Goal: Transaction & Acquisition: Book appointment/travel/reservation

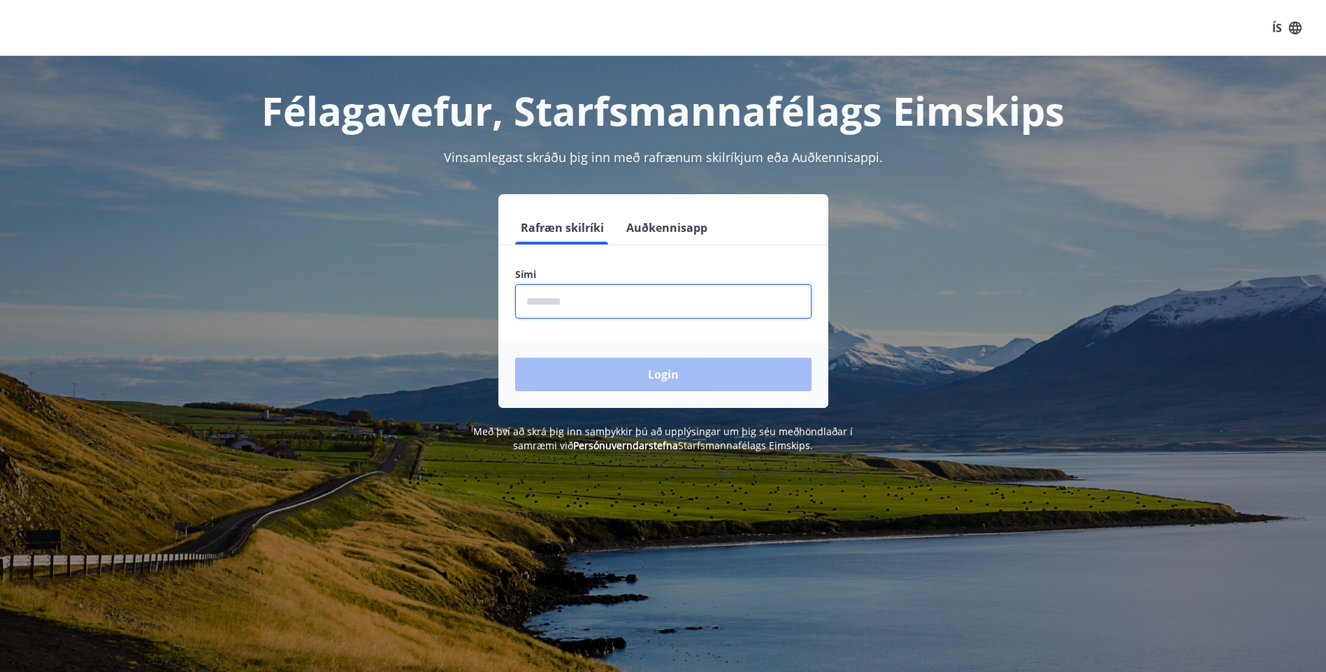
click at [630, 300] on input "phone" at bounding box center [663, 301] width 296 height 34
click at [584, 301] on input "phone" at bounding box center [663, 301] width 296 height 34
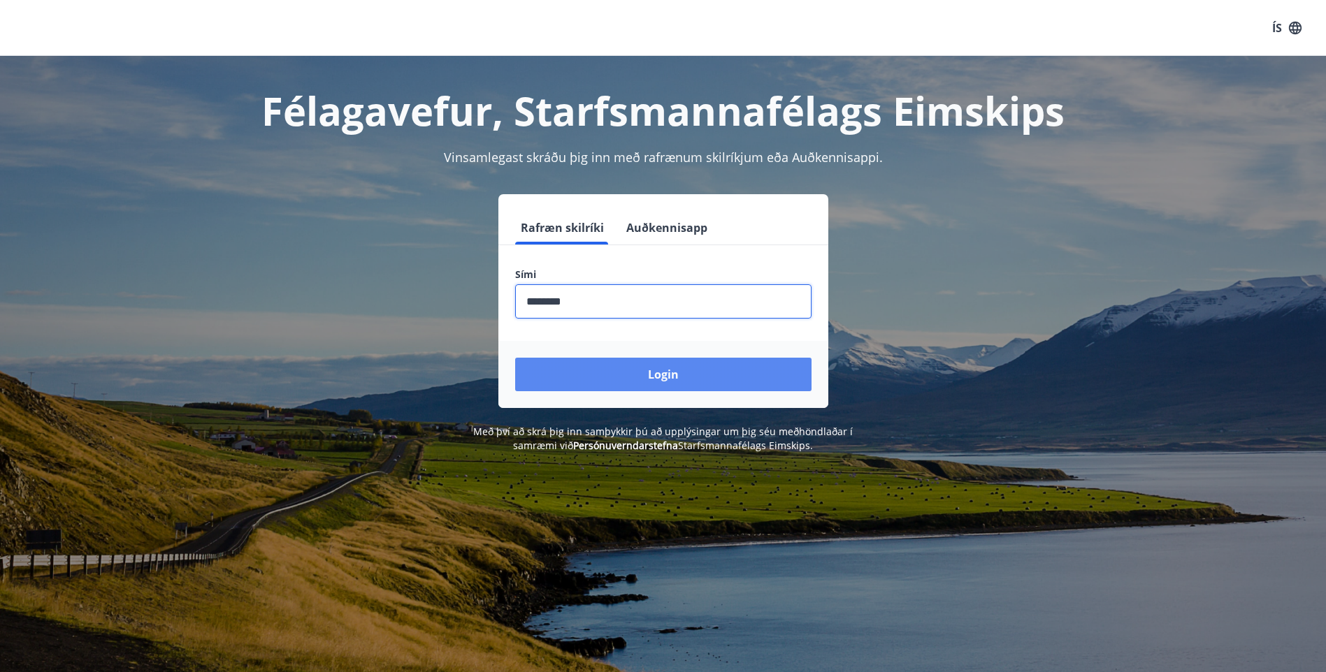
type input "********"
click at [642, 375] on button "Login" at bounding box center [663, 375] width 296 height 34
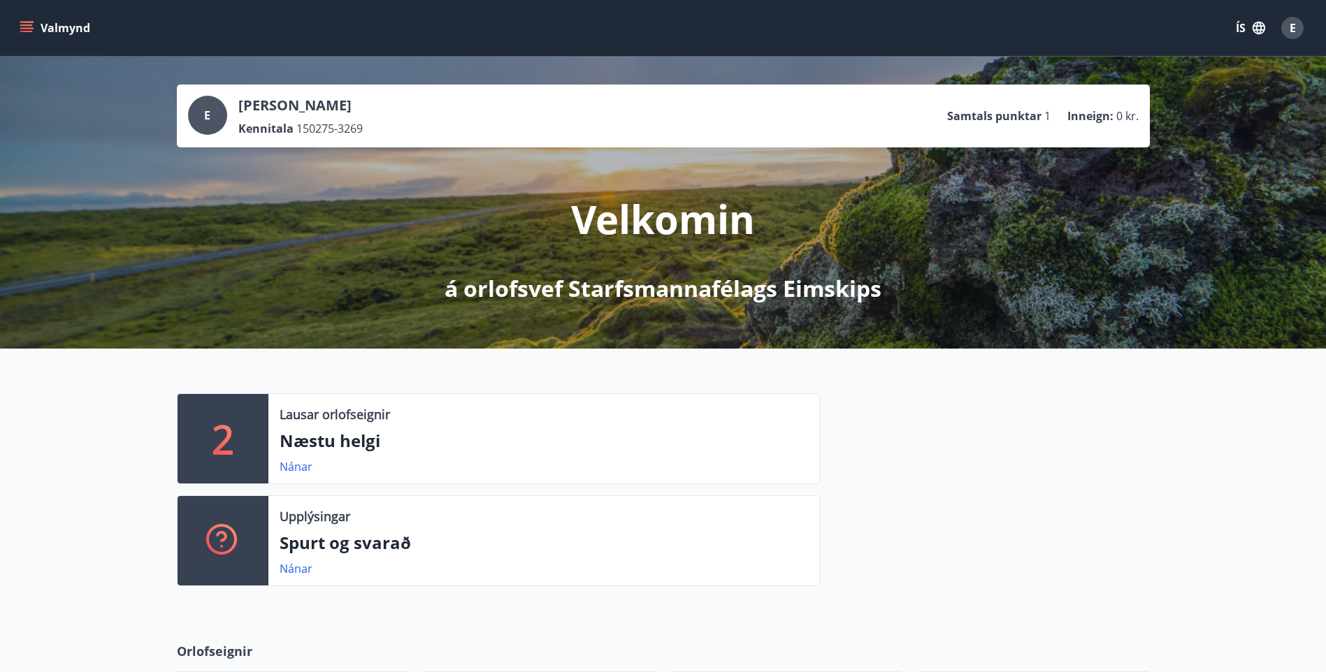
click at [332, 439] on p "Næstu helgi" at bounding box center [544, 441] width 528 height 24
click at [295, 470] on link "Nánar" at bounding box center [296, 466] width 33 height 15
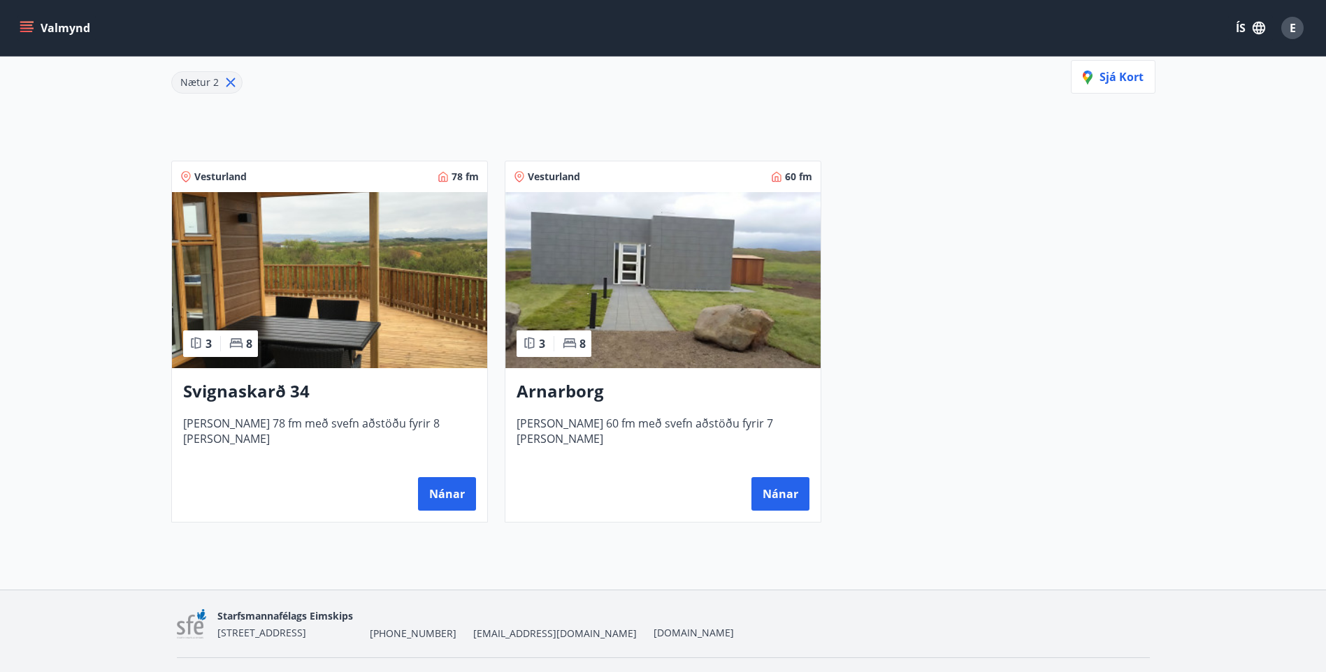
scroll to position [210, 0]
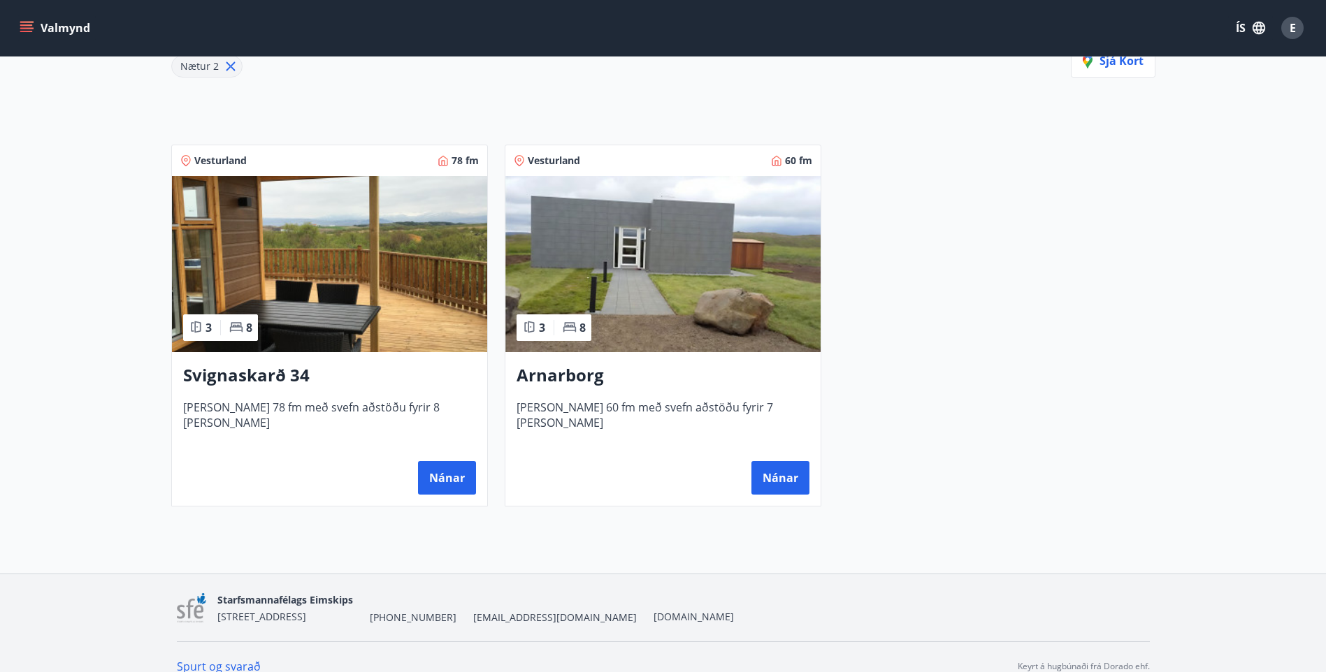
click at [583, 380] on h3 "Arnarborg" at bounding box center [663, 375] width 293 height 25
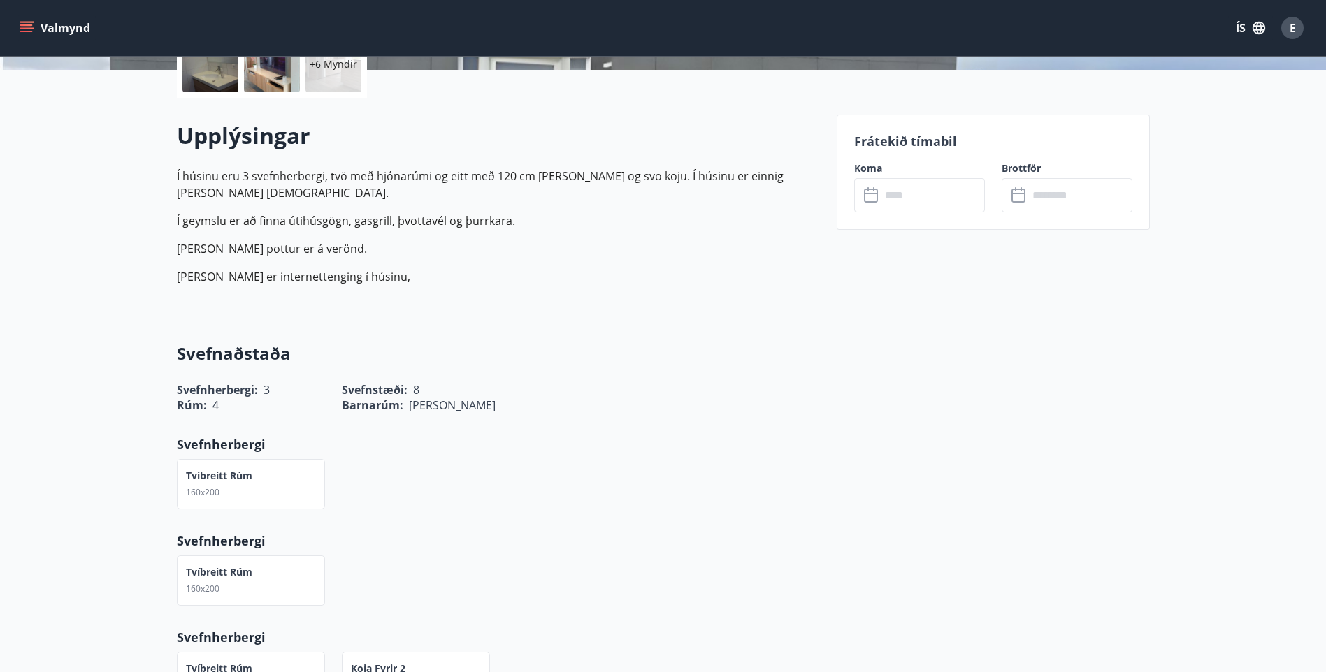
scroll to position [280, 0]
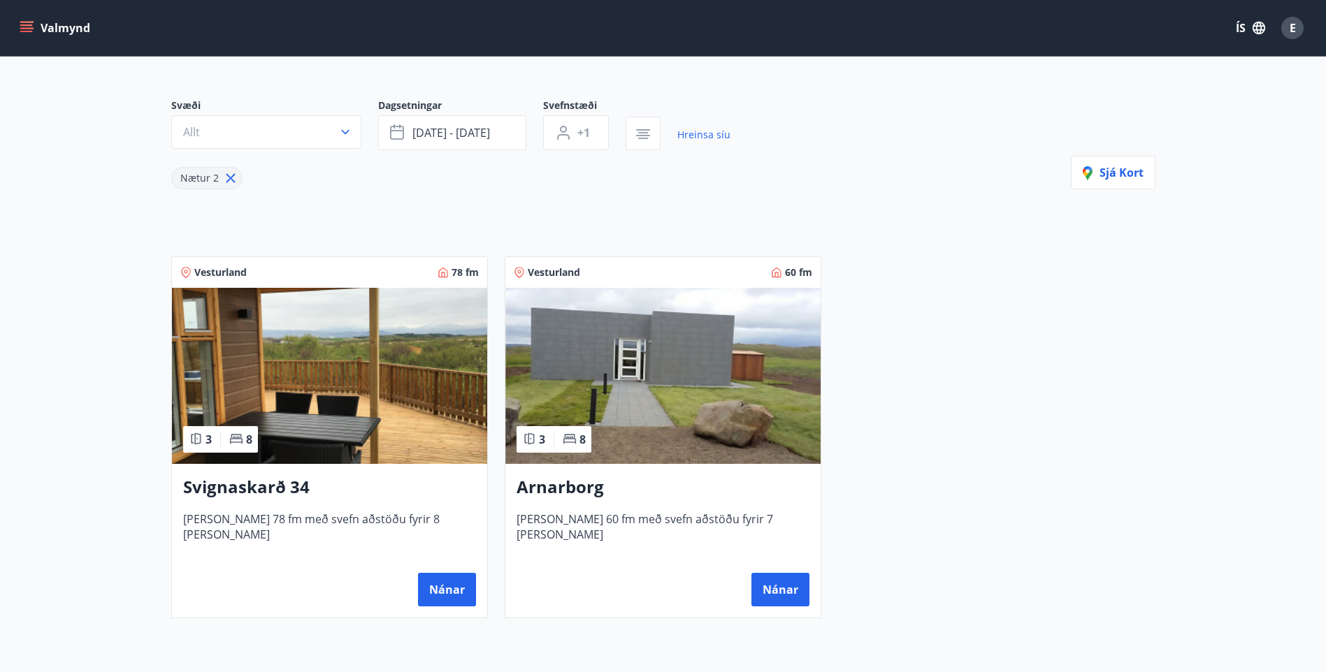
scroll to position [140, 0]
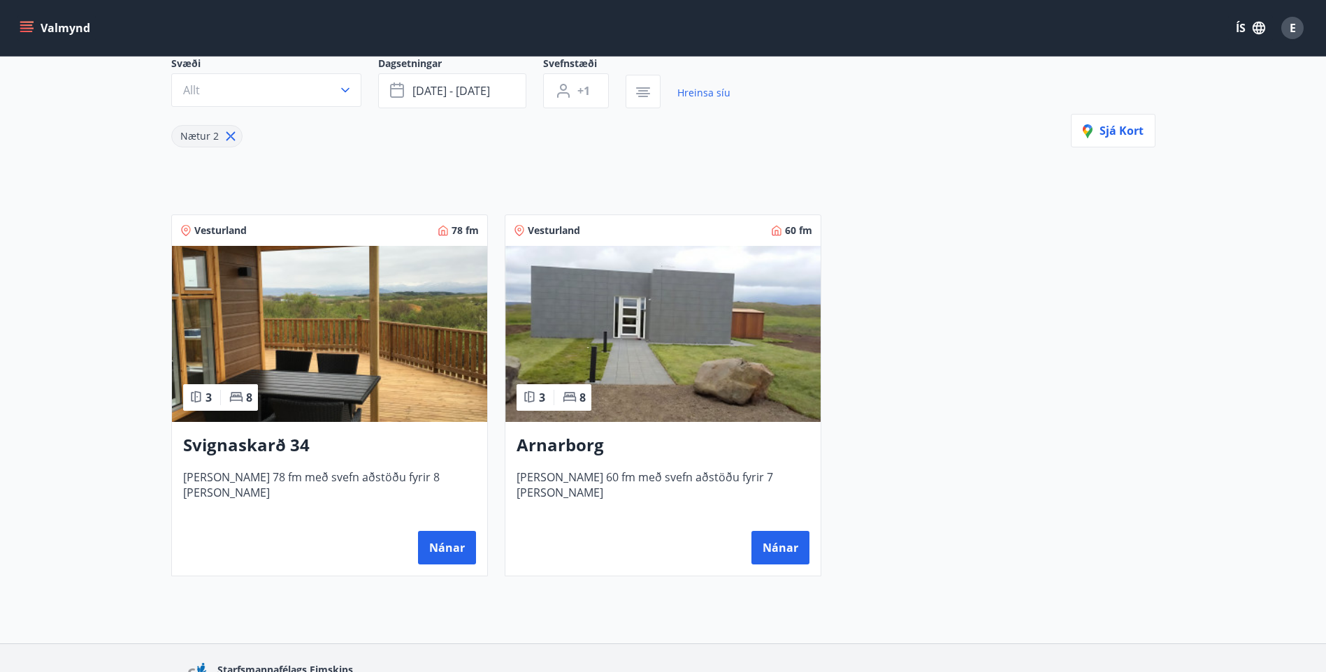
click at [250, 446] on h3 "Svignaskarð 34" at bounding box center [329, 445] width 293 height 25
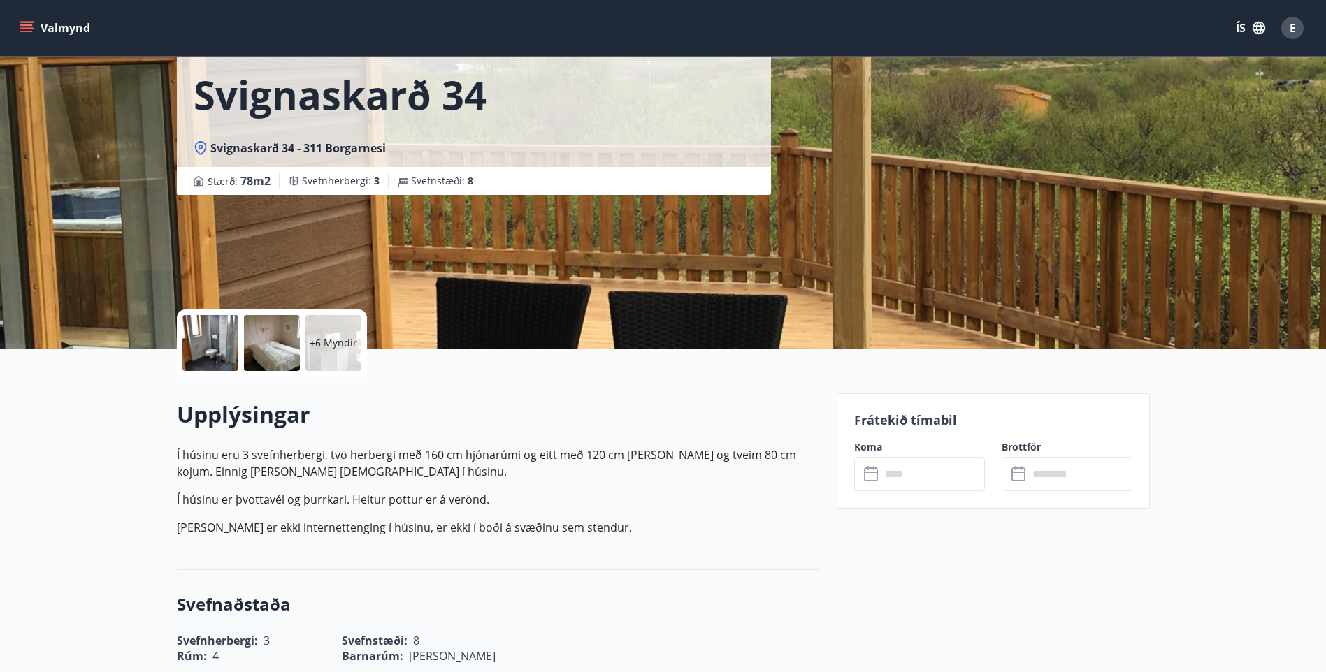
scroll to position [70, 0]
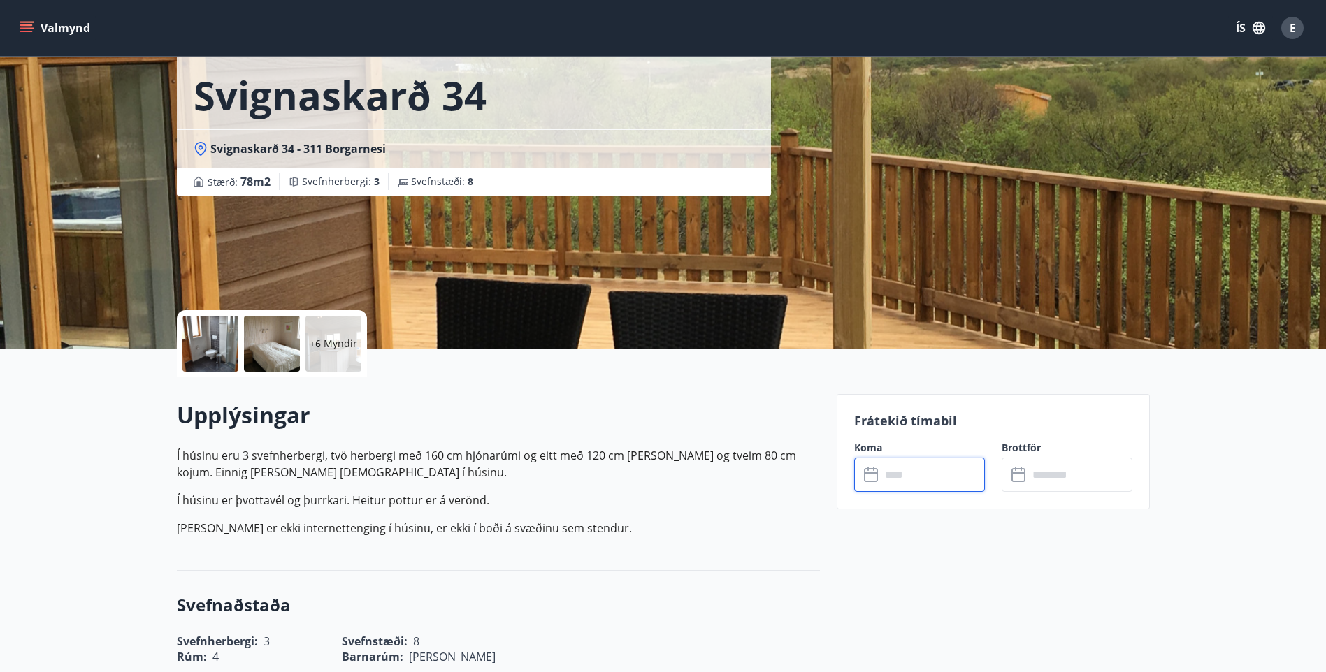
click at [913, 480] on input "text" at bounding box center [933, 475] width 104 height 34
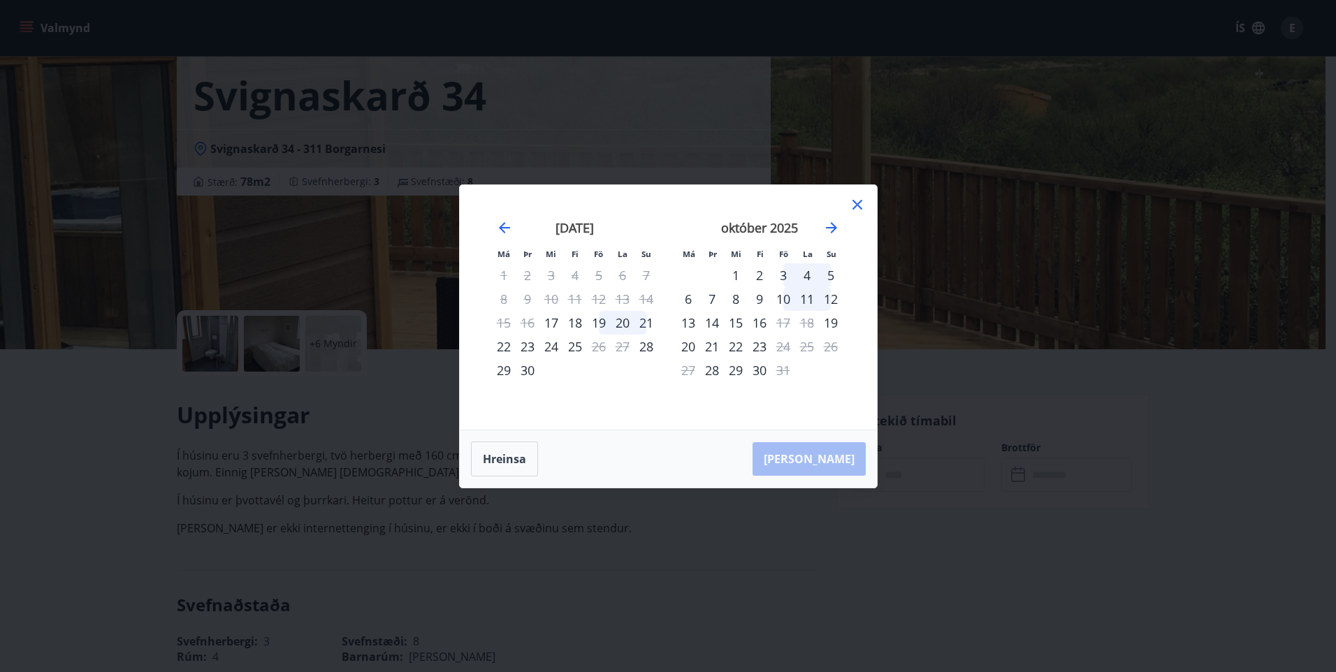
click at [602, 324] on div "19" at bounding box center [599, 323] width 24 height 24
click at [603, 326] on div "19" at bounding box center [599, 323] width 24 height 24
click at [833, 461] on div "Hreinsa Taka Frá" at bounding box center [668, 459] width 417 height 57
click at [830, 228] on icon "Move forward to switch to the next month." at bounding box center [831, 227] width 11 height 11
click at [503, 224] on icon "Move backward to switch to the previous month." at bounding box center [504, 227] width 11 height 11
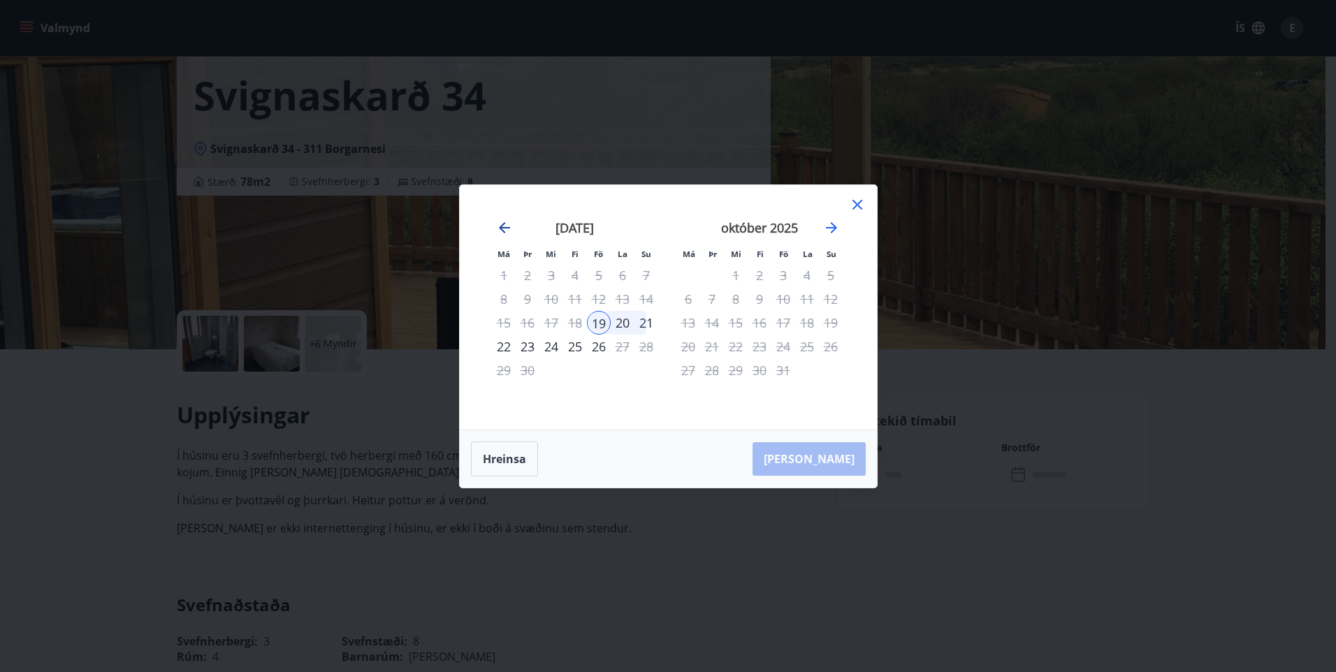
click at [503, 224] on icon "Move backward to switch to the previous month." at bounding box center [504, 227] width 11 height 11
click at [829, 225] on icon "Move forward to switch to the next month." at bounding box center [831, 227] width 17 height 17
click at [619, 324] on div "20" at bounding box center [623, 323] width 24 height 24
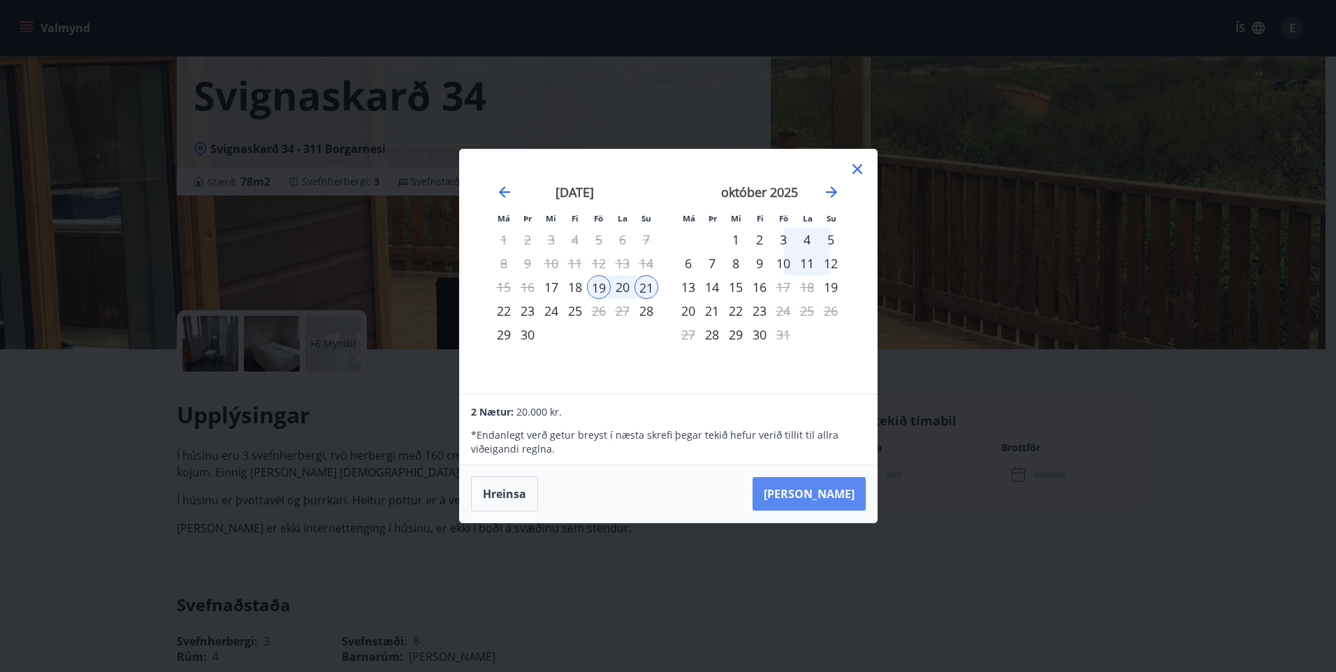
click at [827, 499] on button "Taka Frá" at bounding box center [809, 494] width 113 height 34
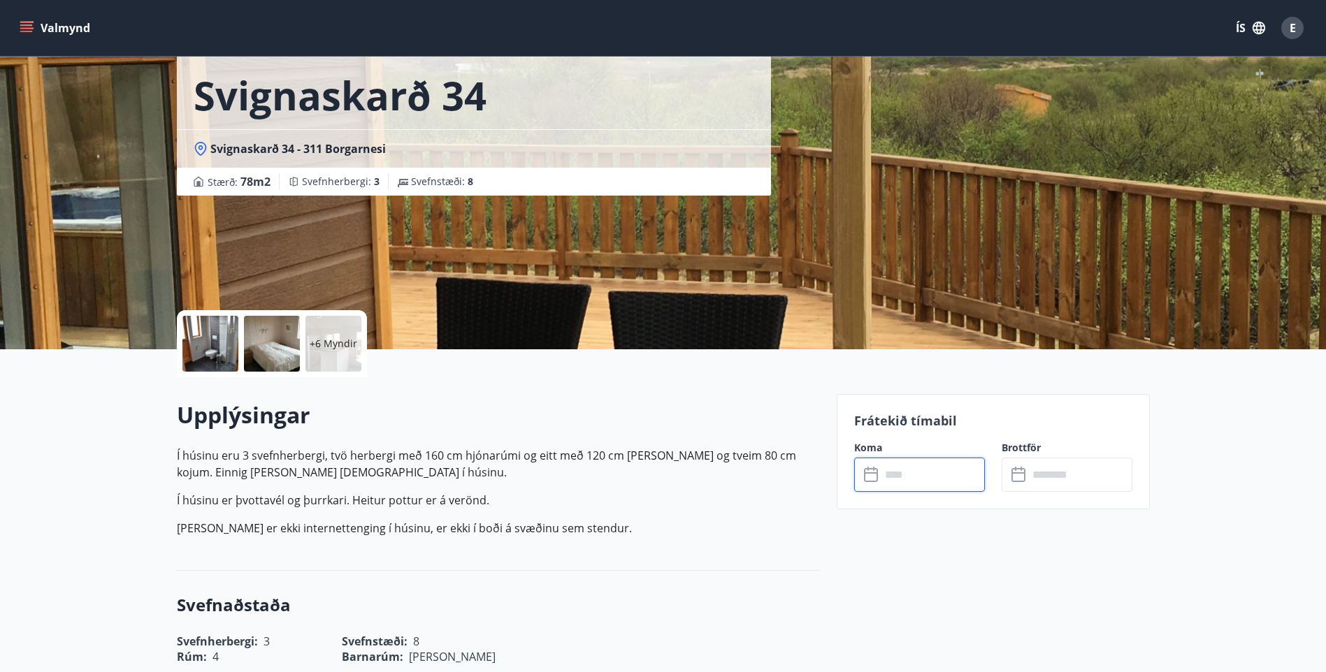
type input "******"
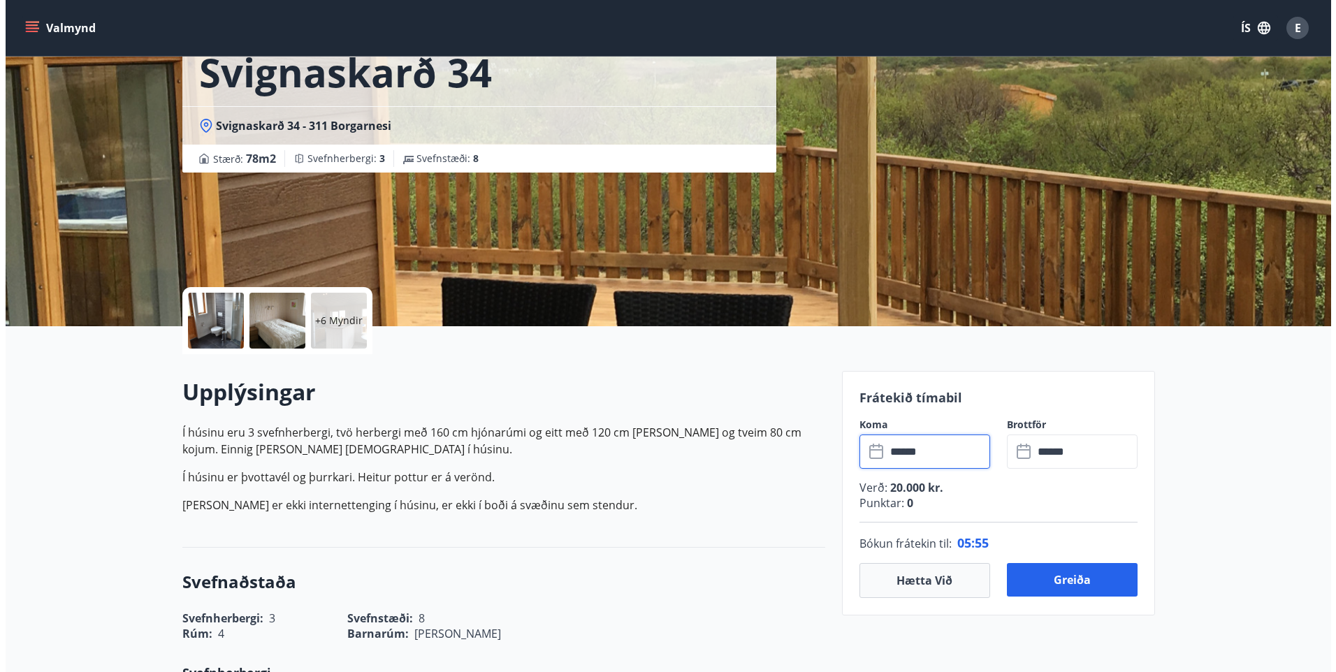
scroll to position [61, 0]
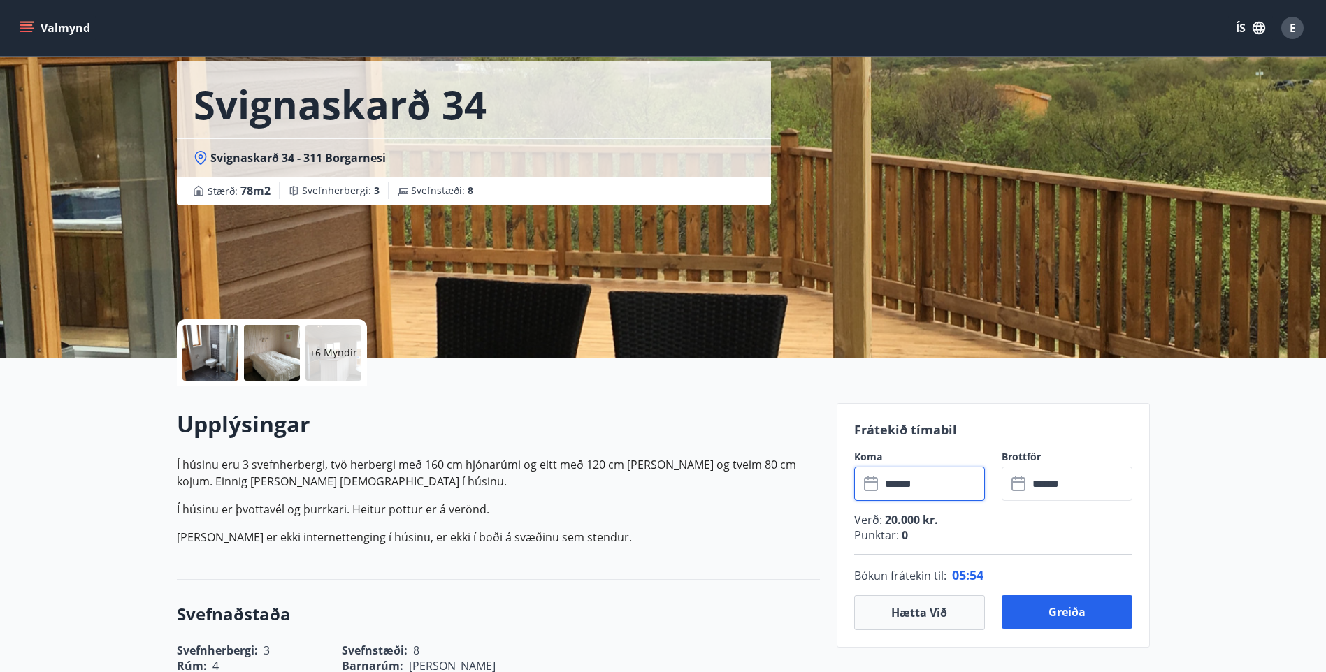
click at [201, 345] on div at bounding box center [210, 353] width 56 height 56
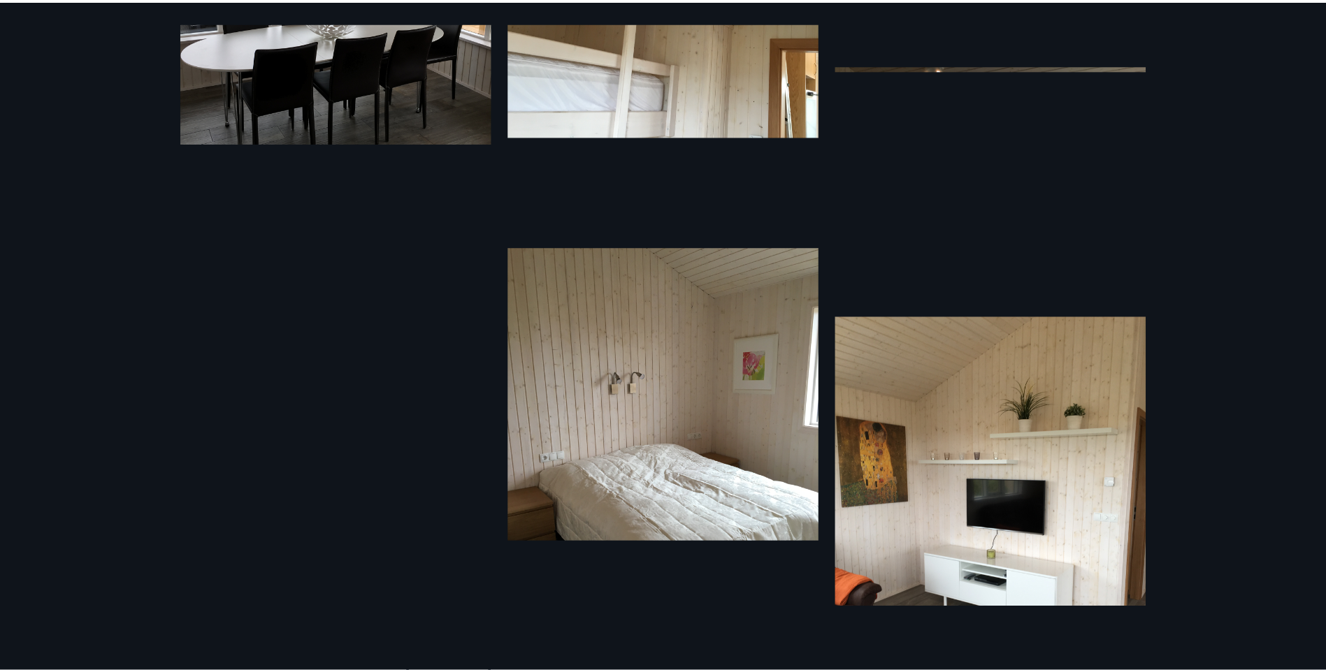
scroll to position [0, 0]
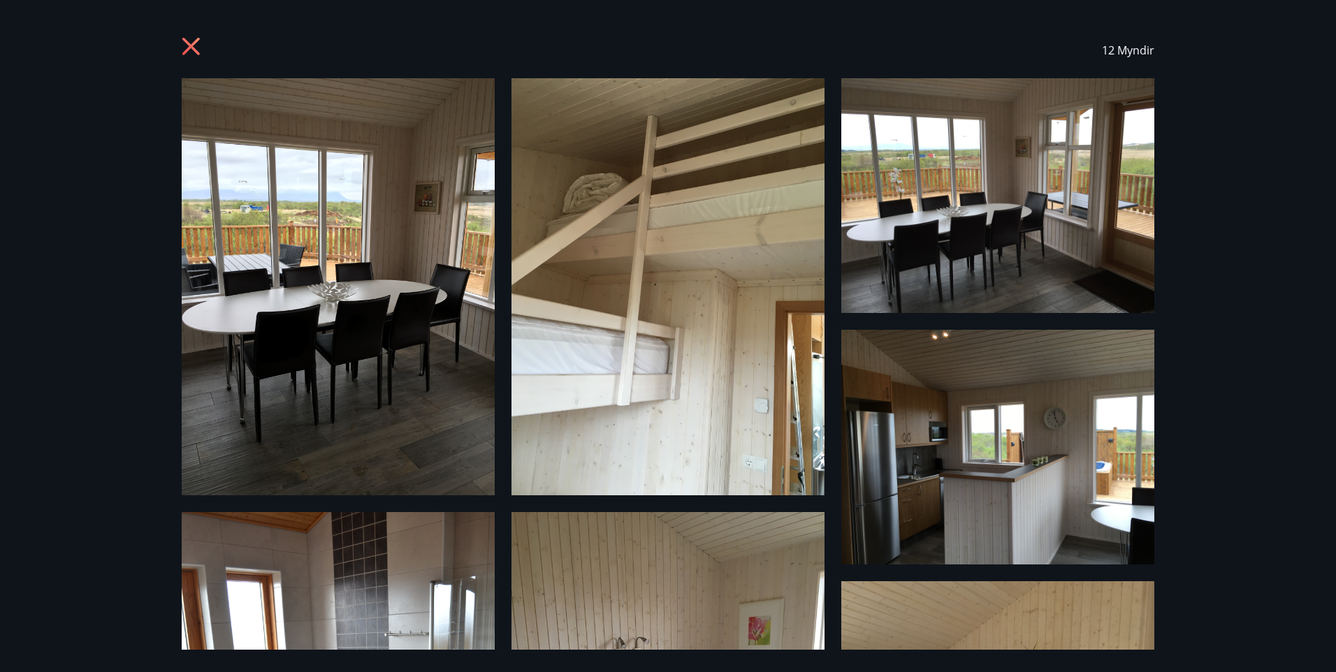
click at [189, 45] on icon at bounding box center [190, 46] width 17 height 17
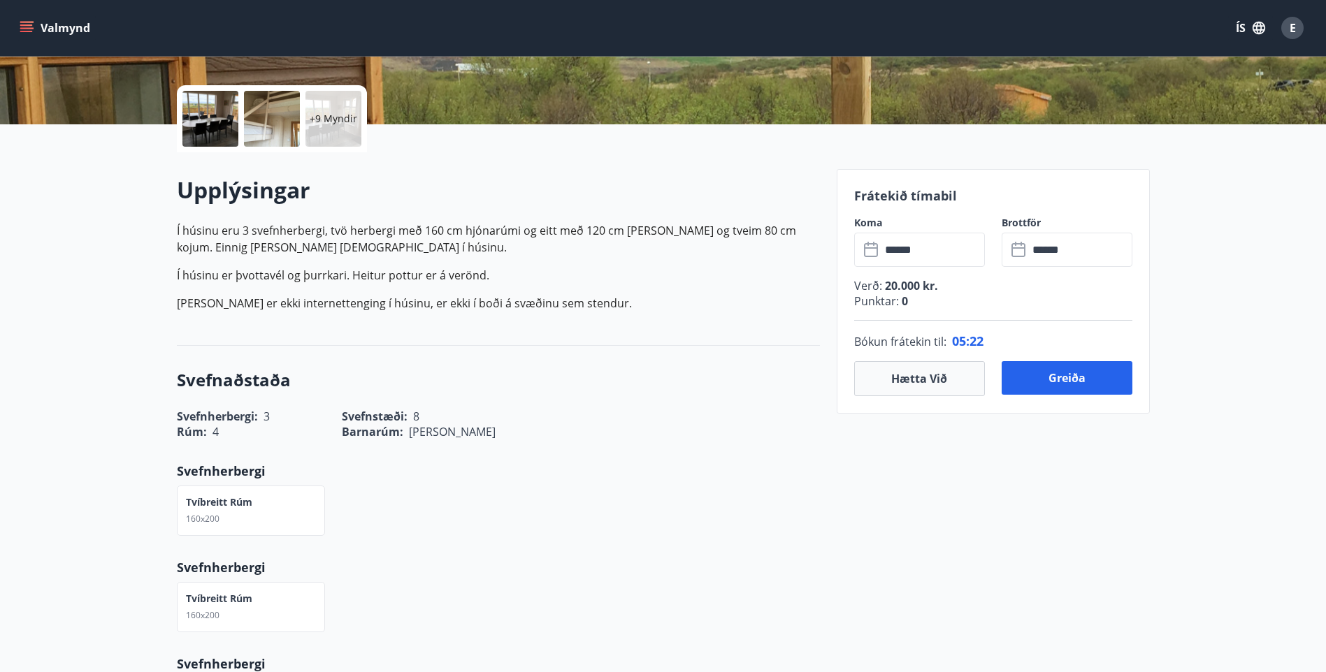
scroll to position [271, 0]
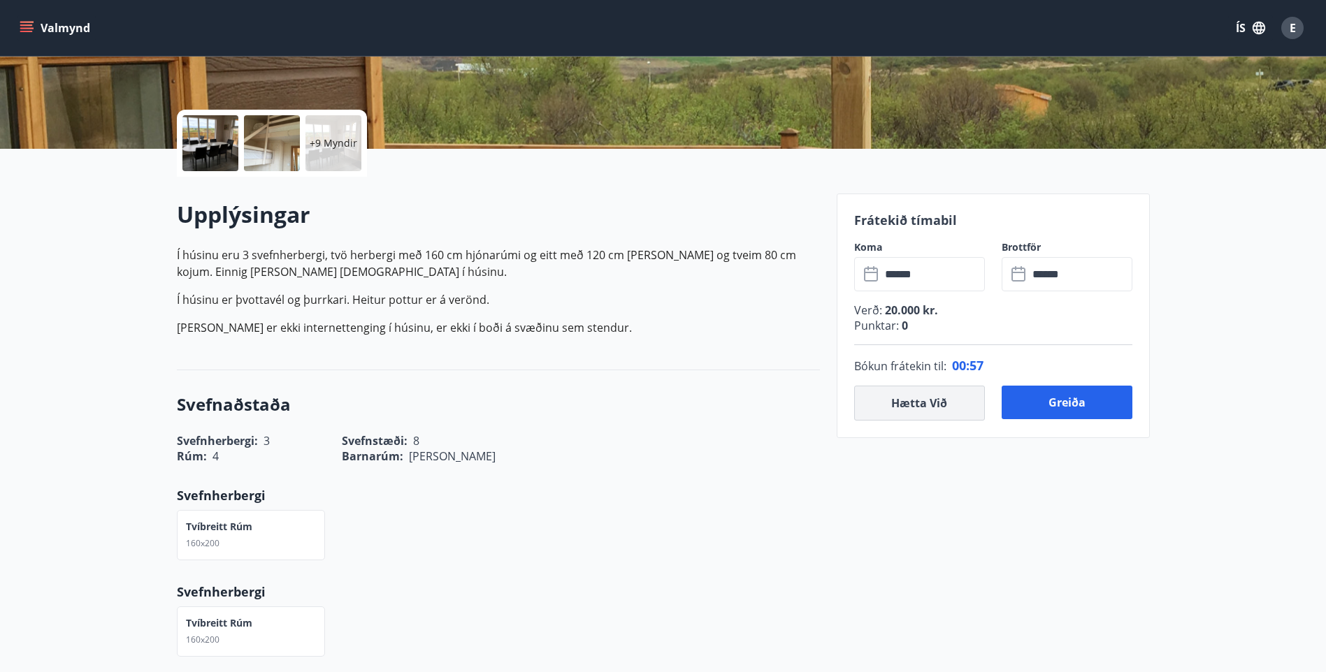
click at [898, 405] on button "Hætta við" at bounding box center [919, 403] width 131 height 35
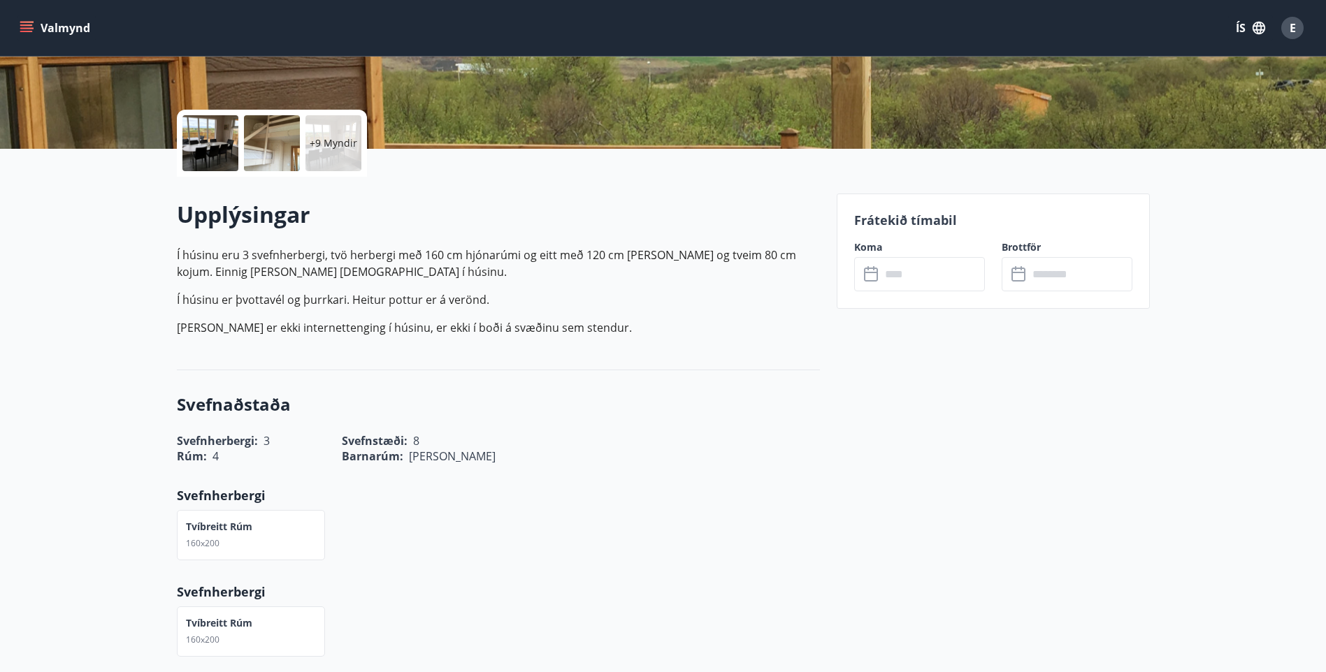
click at [906, 271] on input "text" at bounding box center [933, 274] width 104 height 34
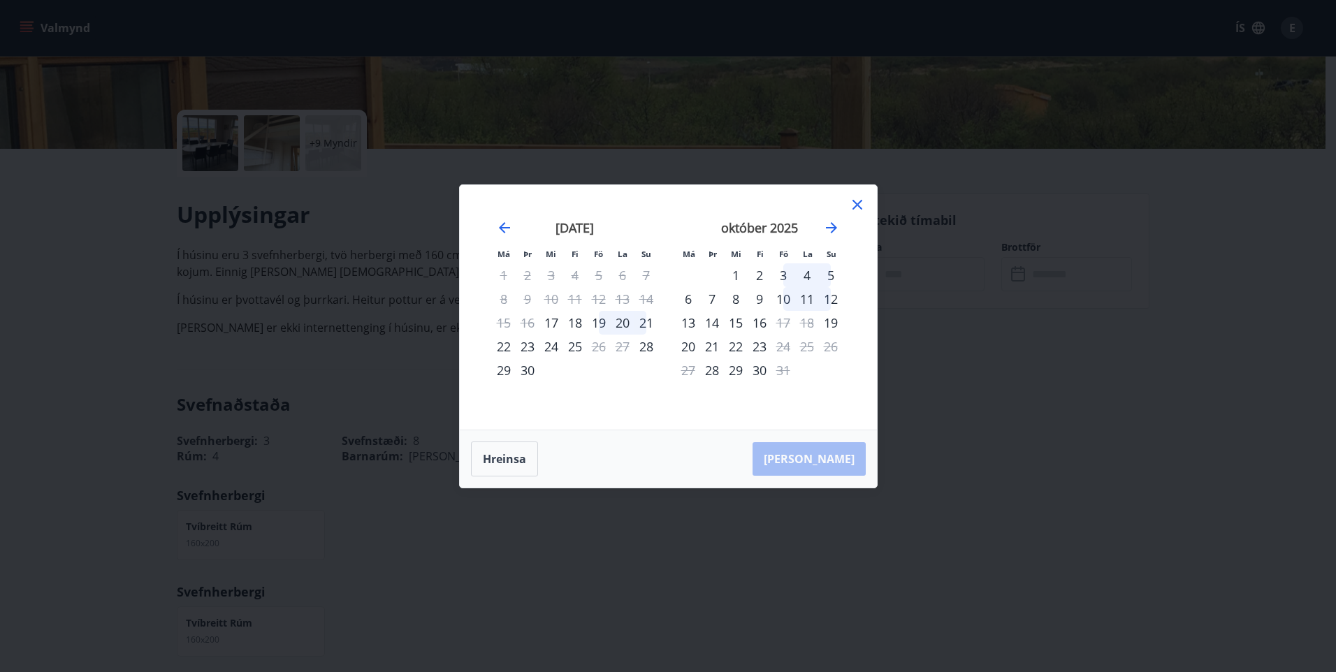
click at [619, 324] on div "20" at bounding box center [623, 323] width 24 height 24
click at [643, 324] on div "21" at bounding box center [647, 323] width 24 height 24
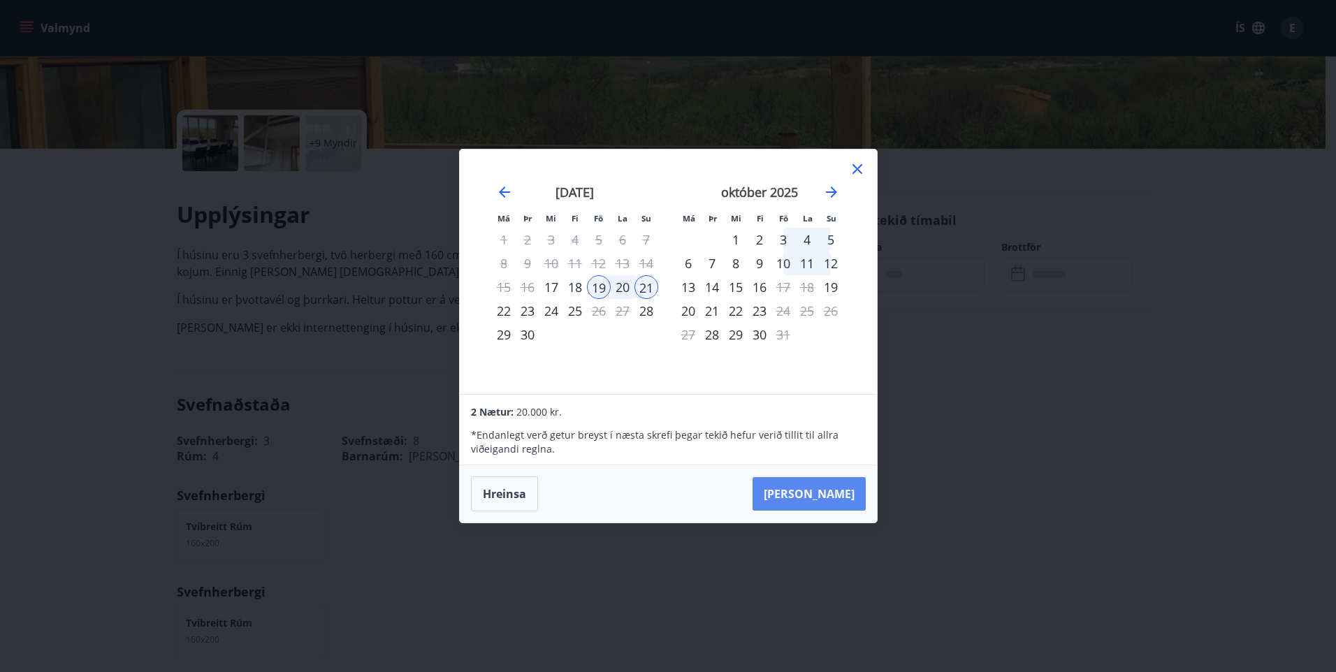
click at [826, 490] on button "Taka Frá" at bounding box center [809, 494] width 113 height 34
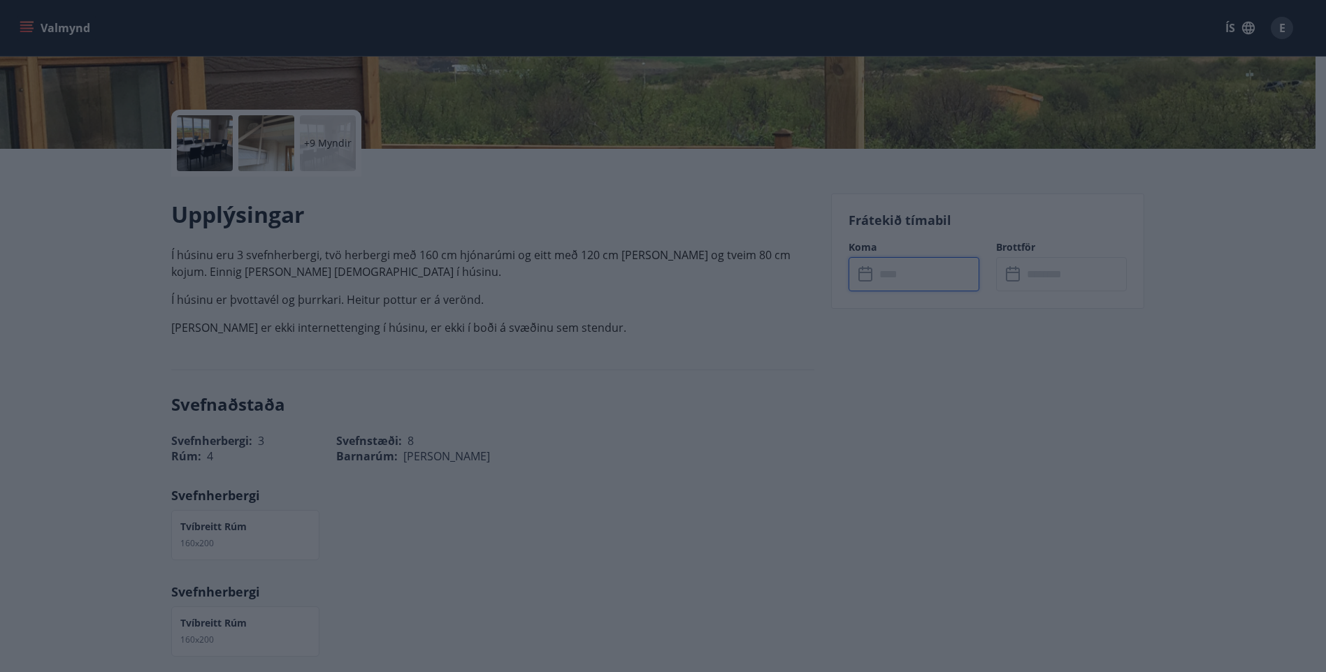
type input "******"
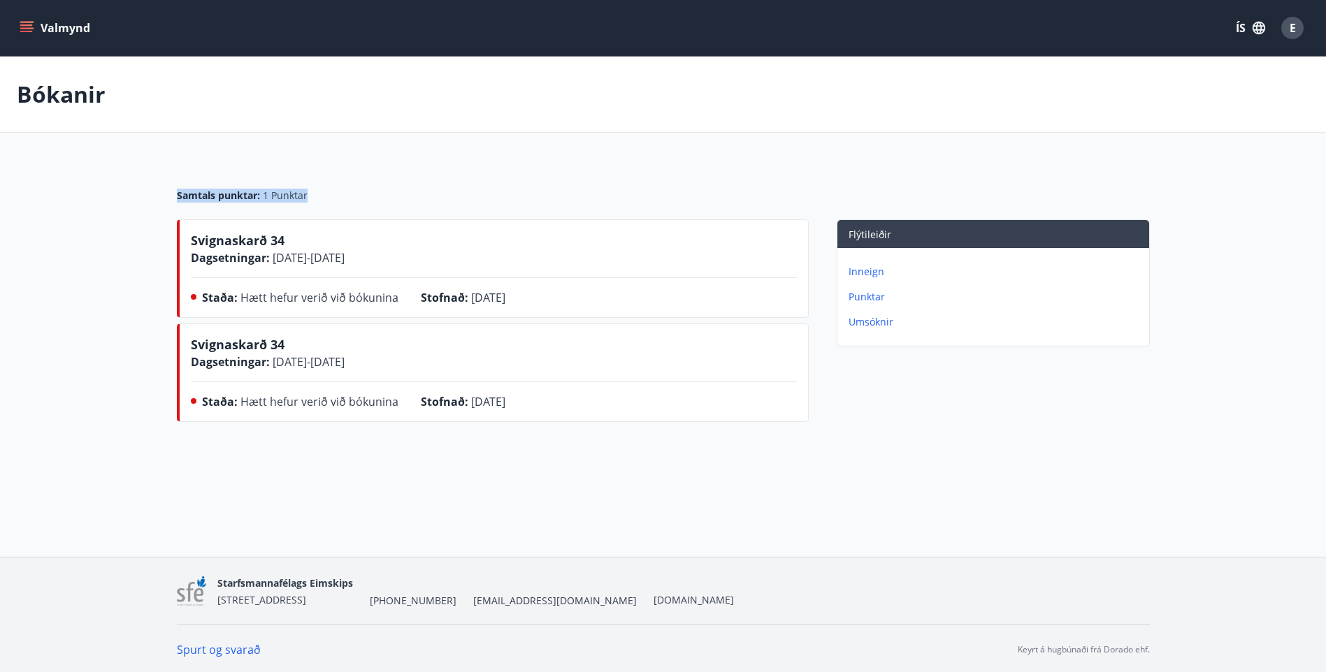
drag, startPoint x: 177, startPoint y: 196, endPoint x: 319, endPoint y: 194, distance: 141.9
click at [319, 194] on div "Samtals punktar : 1 Punktar" at bounding box center [663, 196] width 973 height 14
drag, startPoint x: 319, startPoint y: 194, endPoint x: 502, endPoint y: 158, distance: 186.7
click at [502, 158] on main "Bókanir Samtals punktar : 1 Punktar Svignaskarð 34 Dagsetningar : 19.09.2025 - …" at bounding box center [663, 242] width 1326 height 371
drag, startPoint x: 177, startPoint y: 194, endPoint x: 315, endPoint y: 197, distance: 138.4
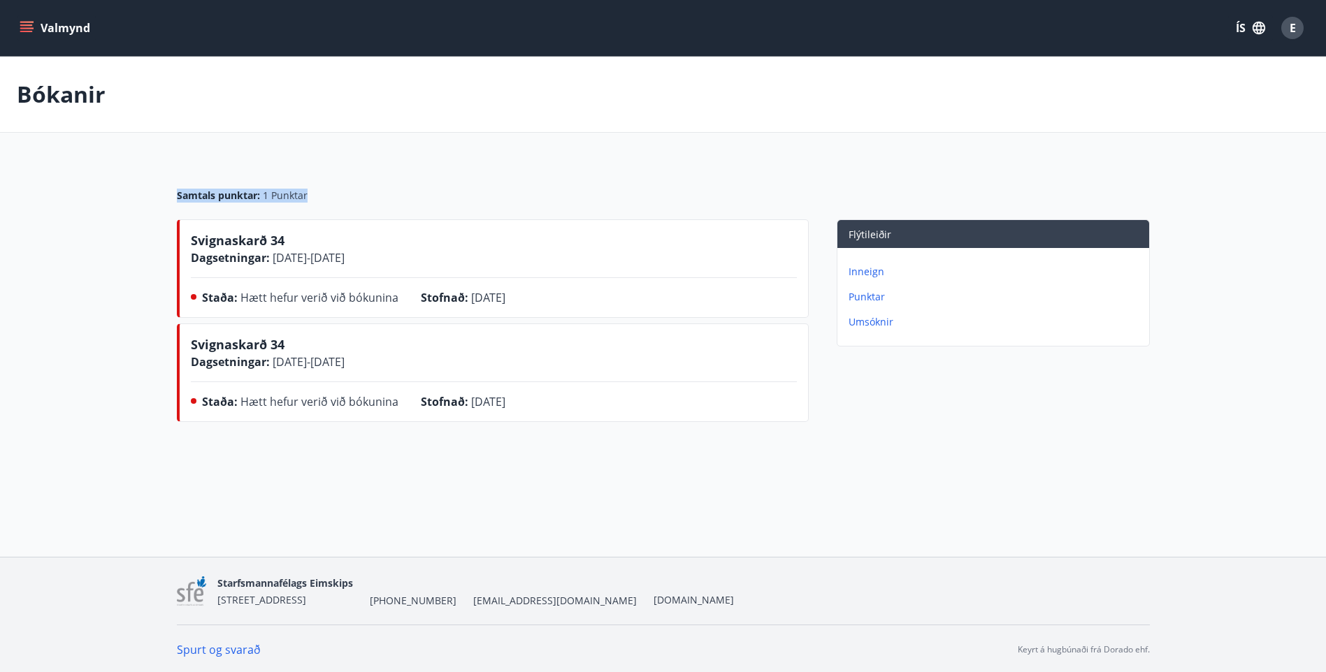
click at [315, 197] on div "Samtals punktar : 1 Punktar" at bounding box center [663, 196] width 973 height 14
drag, startPoint x: 315, startPoint y: 197, endPoint x: 508, endPoint y: 184, distance: 193.4
click at [508, 184] on div "Samtals punktar : 1 Punktar" at bounding box center [663, 190] width 973 height 59
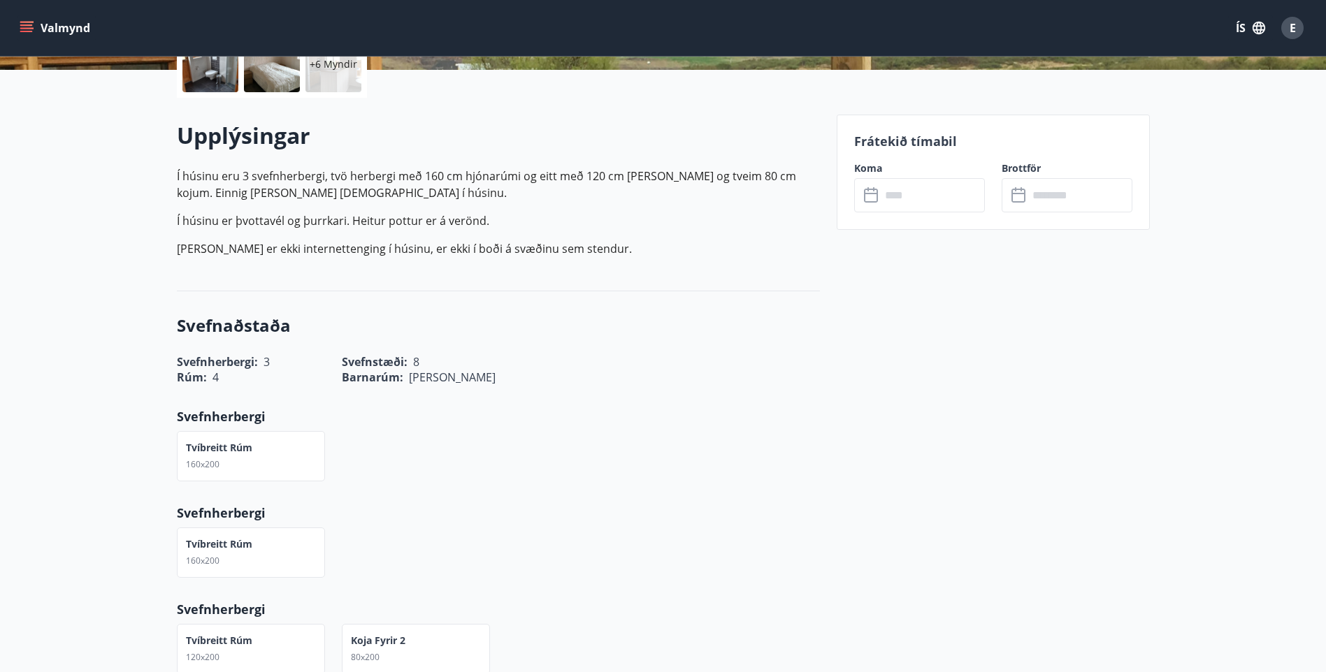
scroll to position [210, 0]
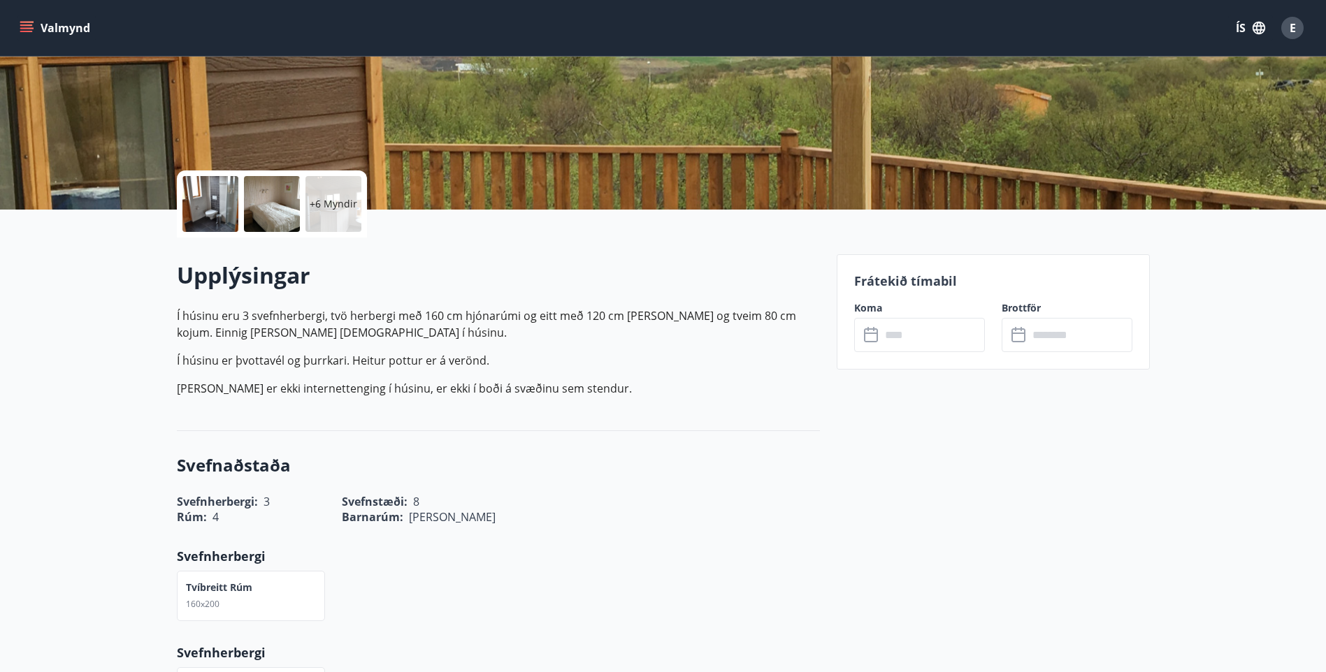
click at [914, 342] on input "text" at bounding box center [933, 335] width 104 height 34
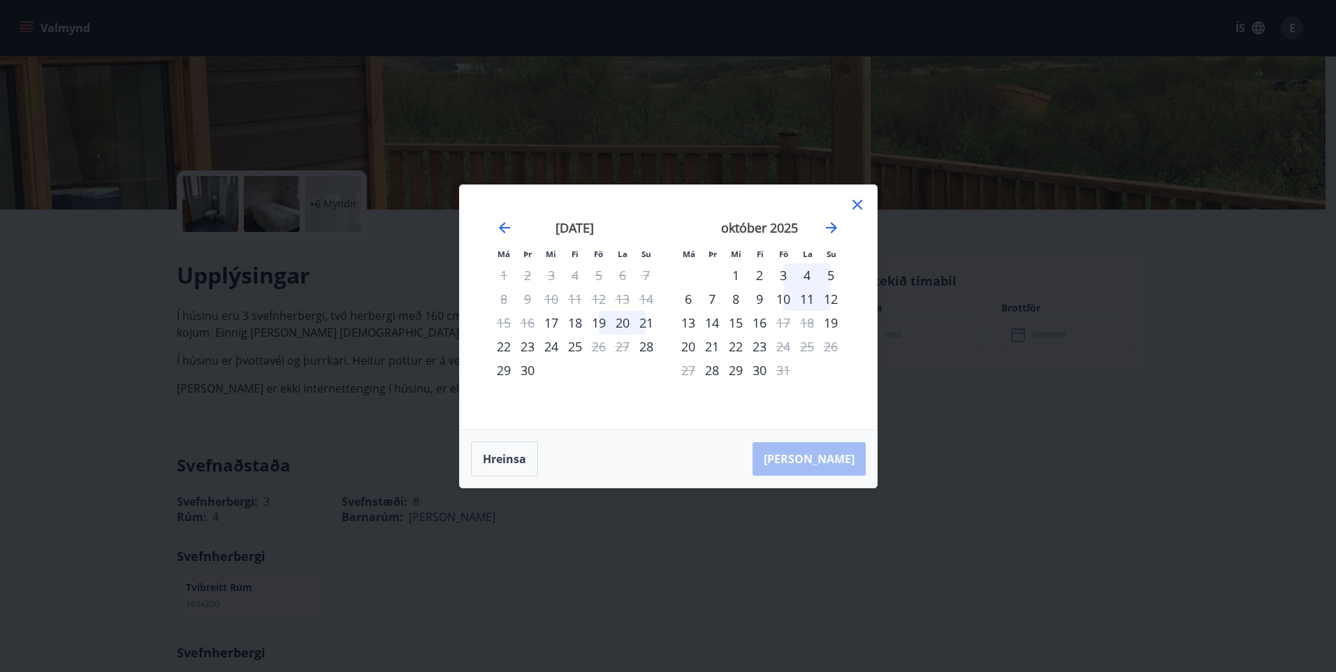
click at [622, 322] on div "20" at bounding box center [623, 323] width 24 height 24
click at [641, 322] on div "21" at bounding box center [647, 323] width 24 height 24
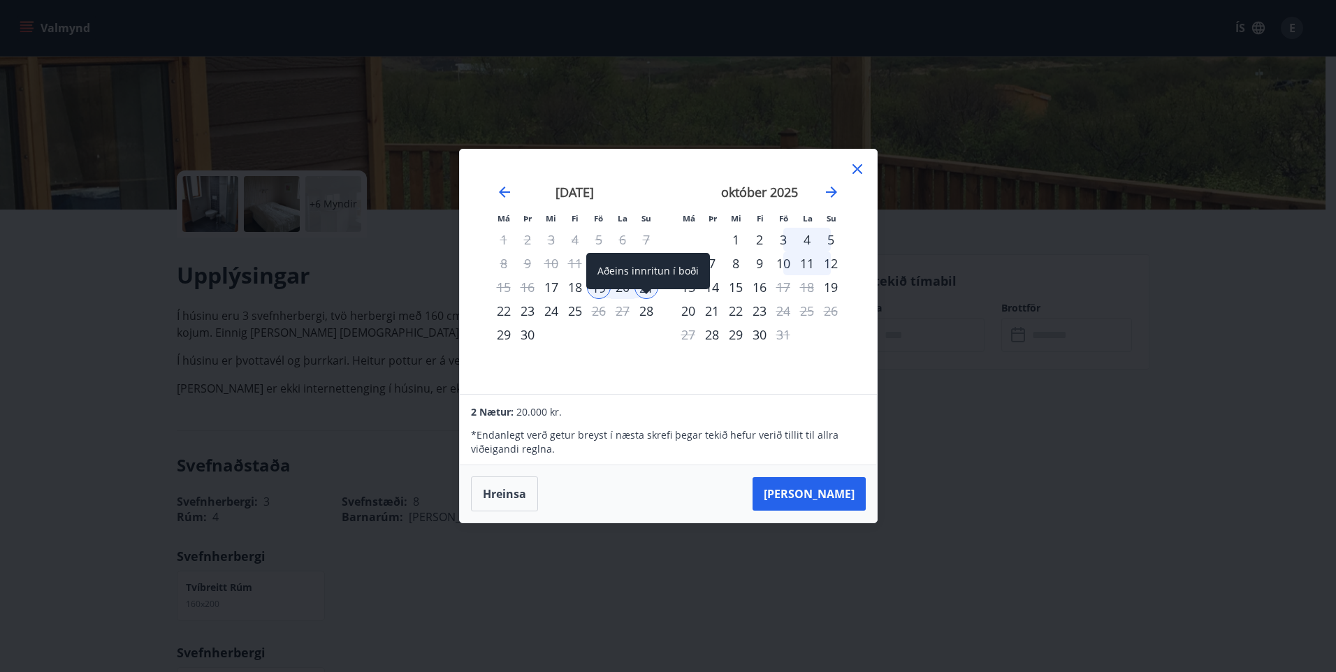
click at [642, 292] on span at bounding box center [647, 292] width 10 height 7
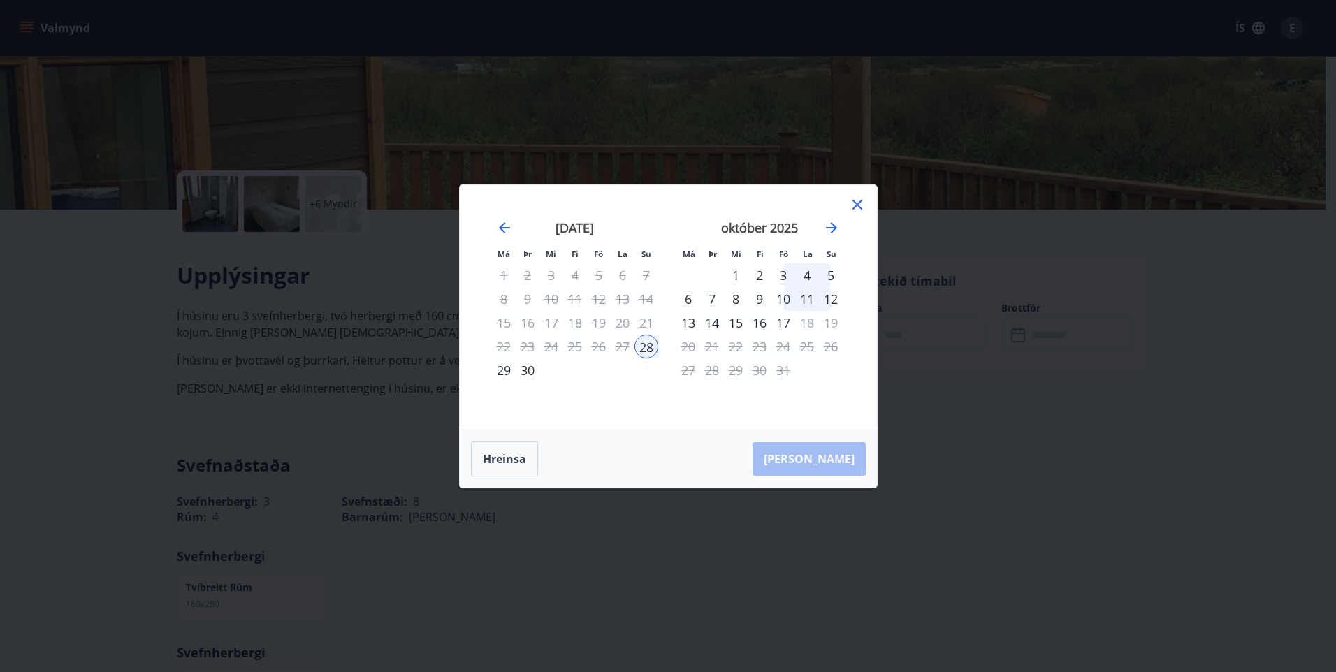
click at [852, 207] on icon at bounding box center [857, 204] width 17 height 17
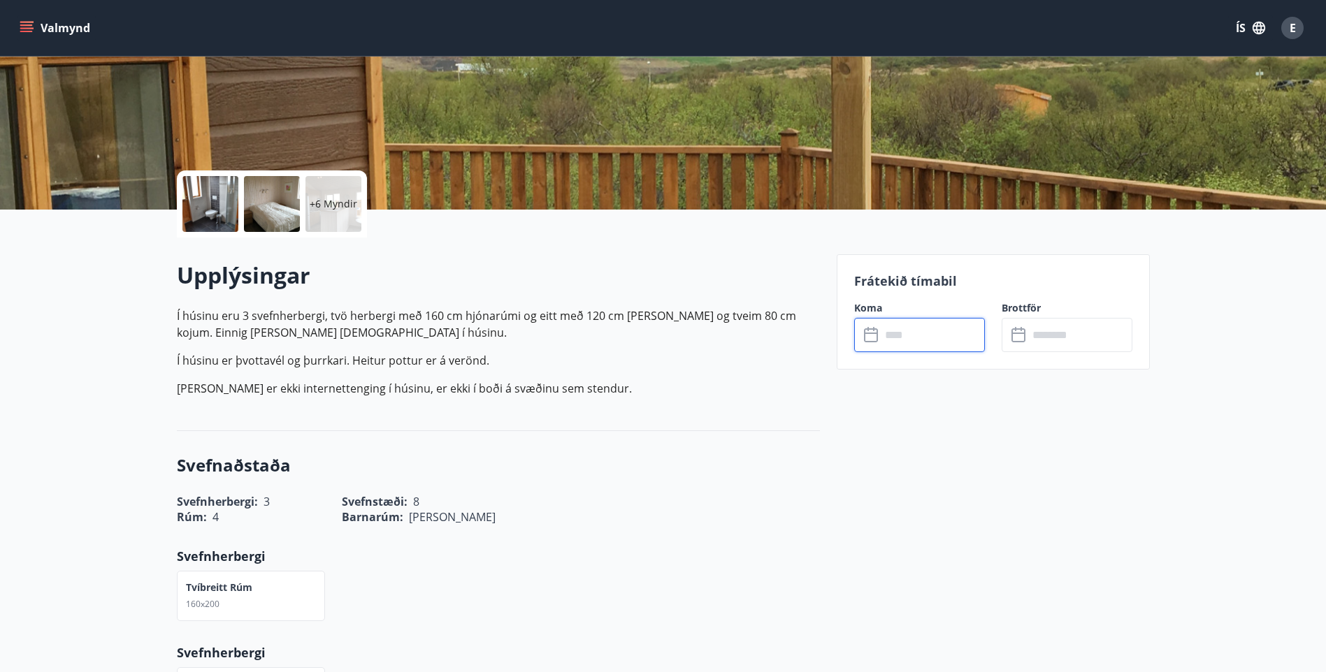
click at [933, 336] on input "text" at bounding box center [933, 335] width 104 height 34
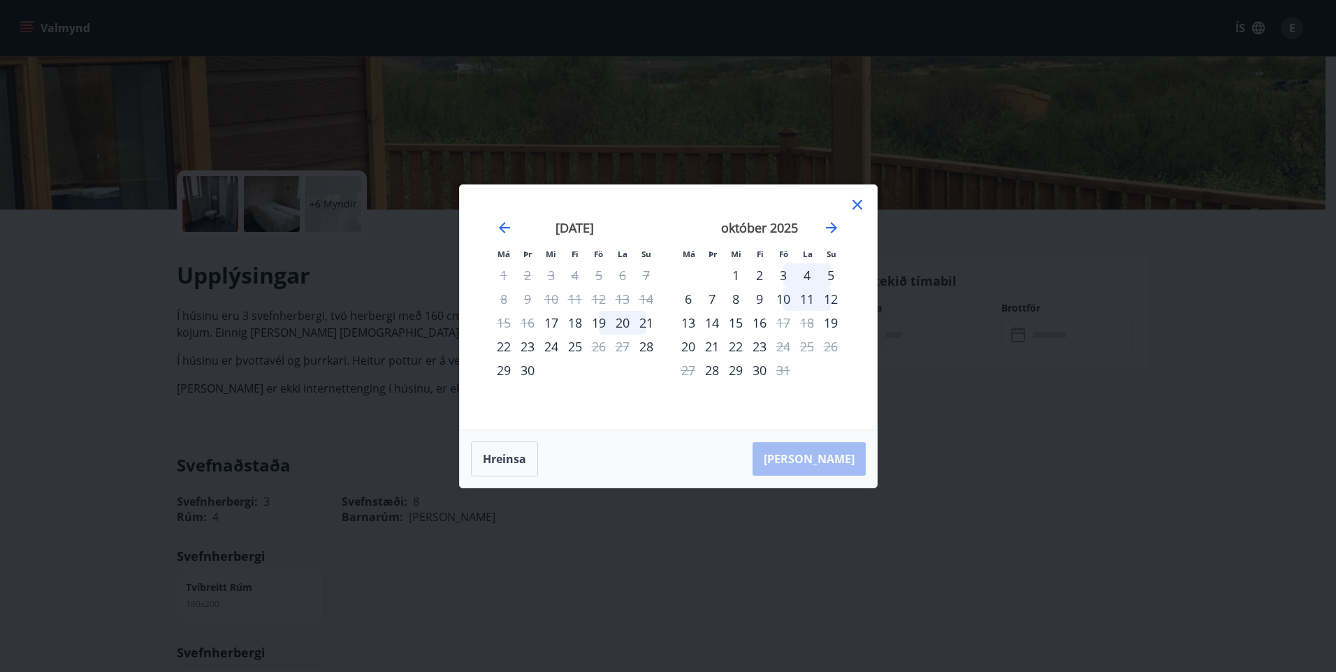
click at [620, 322] on div "20" at bounding box center [623, 323] width 24 height 24
click at [642, 320] on div "21" at bounding box center [647, 323] width 24 height 24
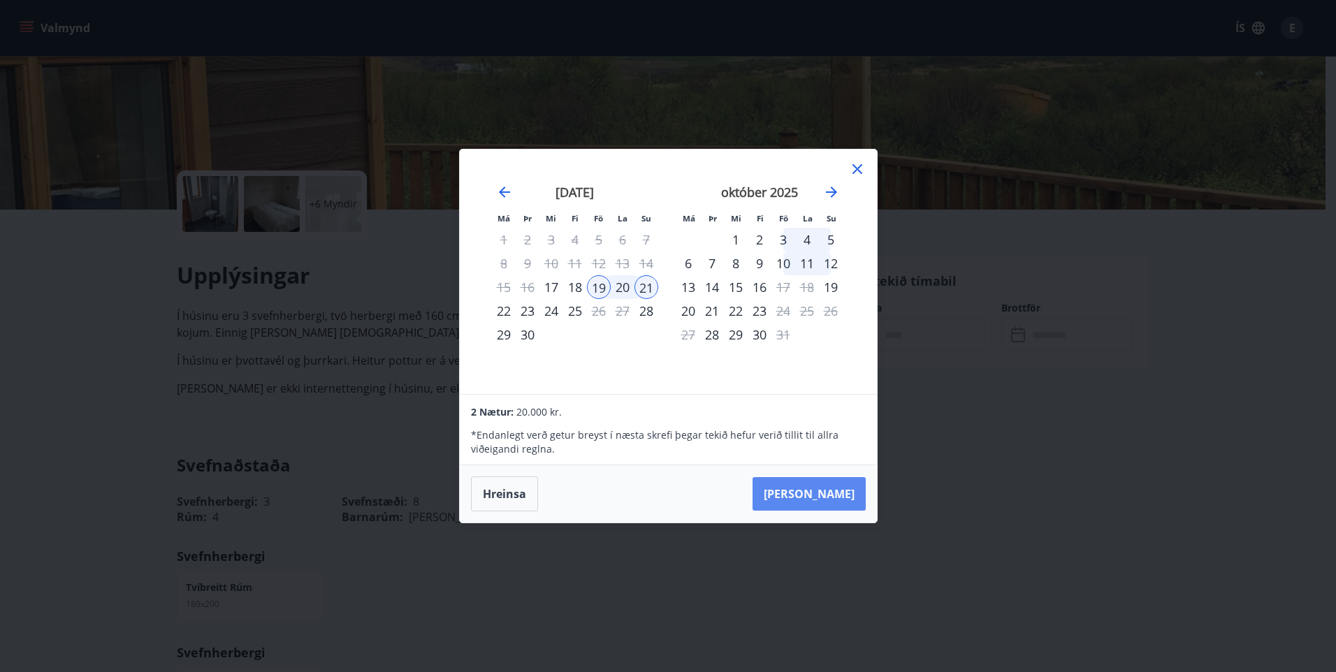
click at [823, 493] on button "Taka Frá" at bounding box center [809, 494] width 113 height 34
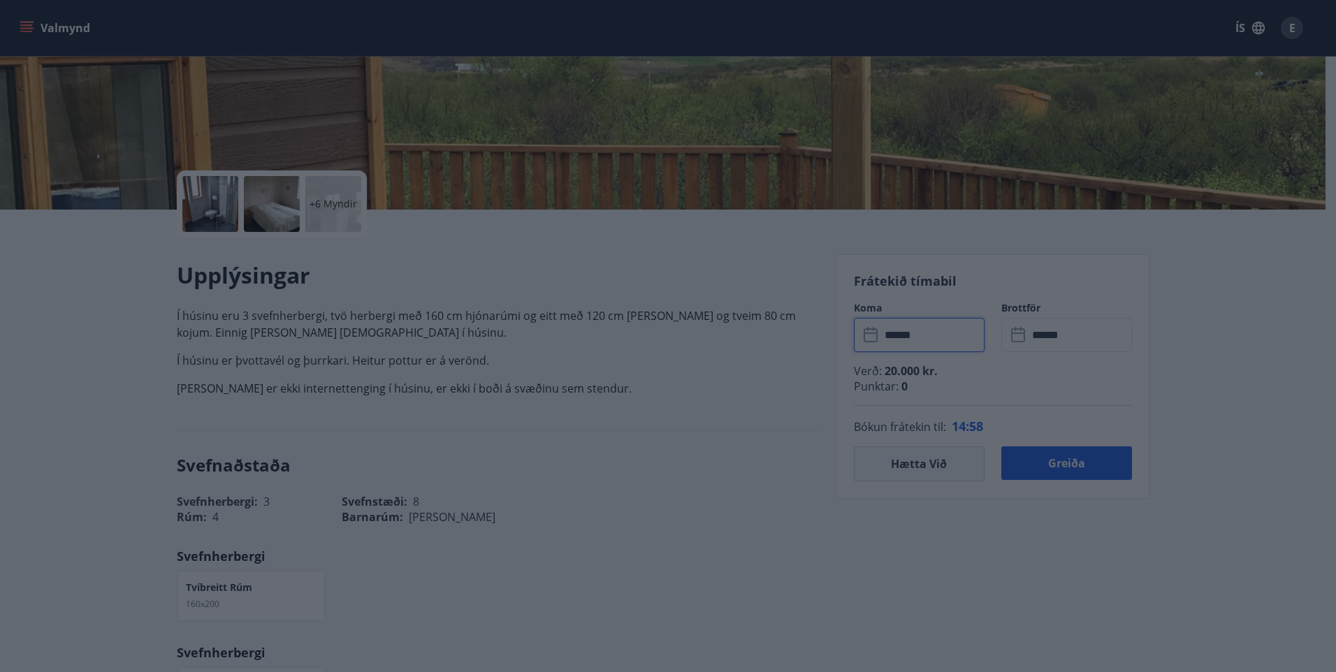
type input "******"
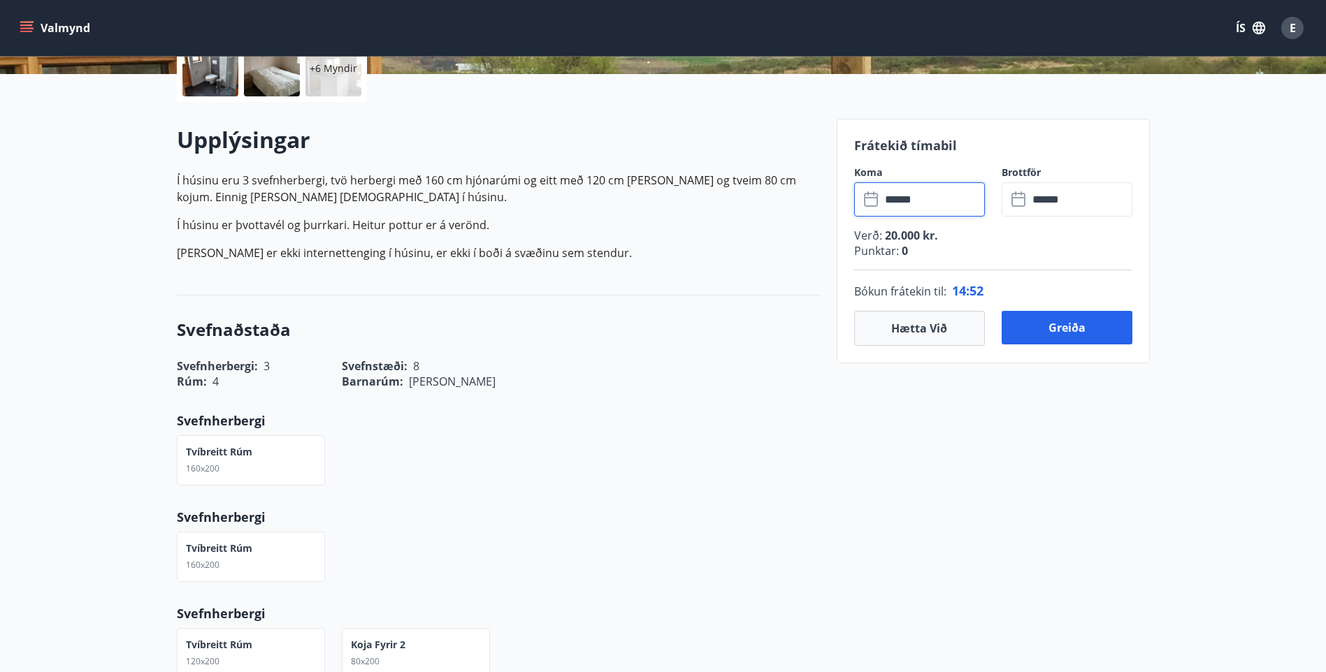
scroll to position [349, 0]
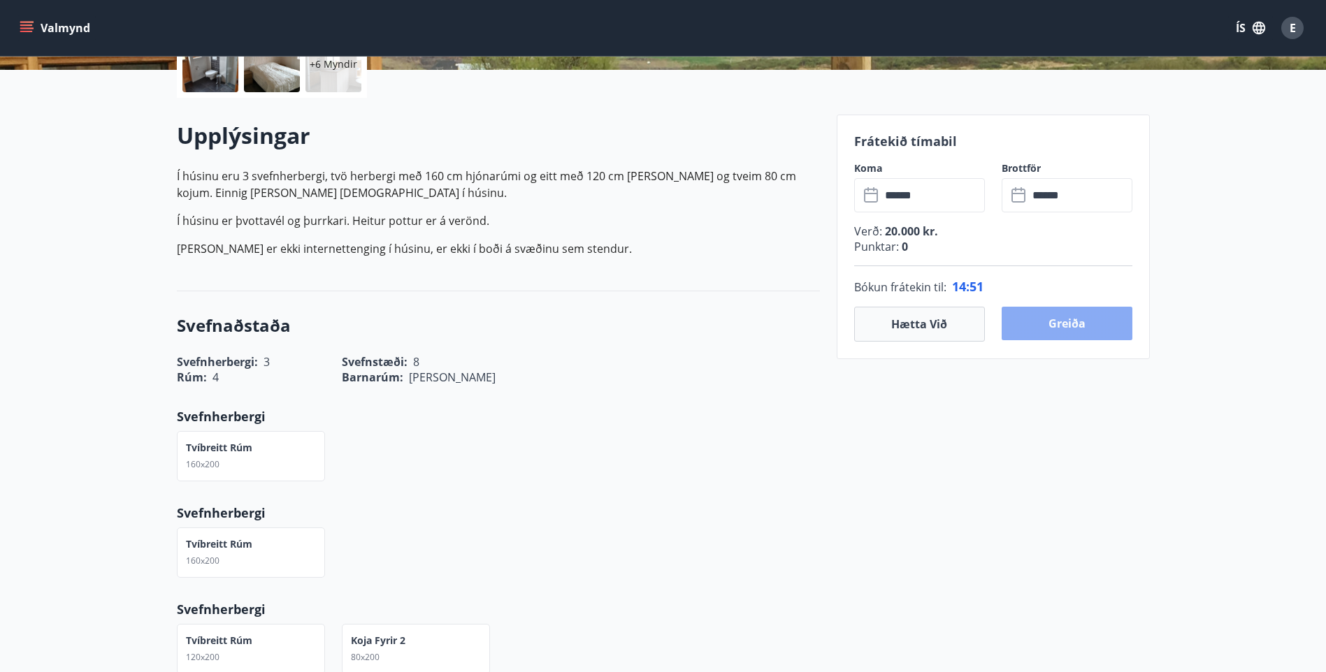
click at [1046, 325] on button "Greiða" at bounding box center [1067, 324] width 131 height 34
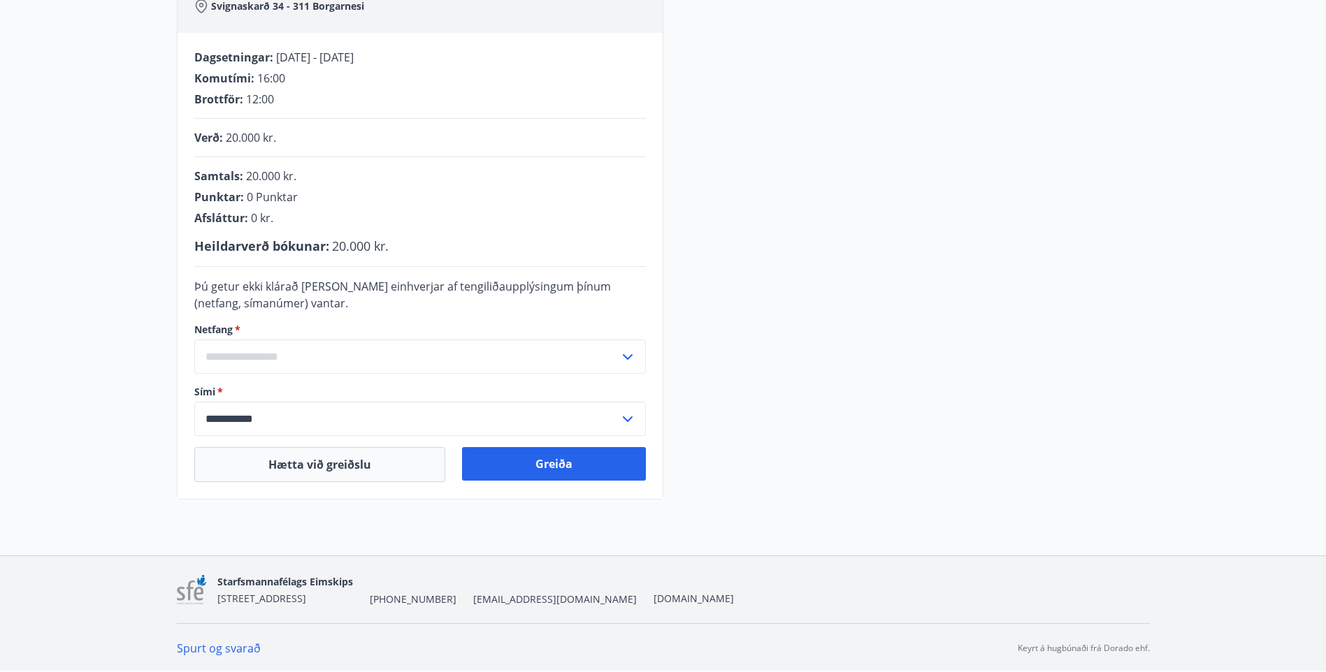
scroll to position [252, 0]
click at [299, 355] on input "text" at bounding box center [406, 356] width 425 height 34
click at [303, 355] on input "text" at bounding box center [406, 356] width 425 height 34
click at [625, 356] on icon at bounding box center [628, 357] width 10 height 6
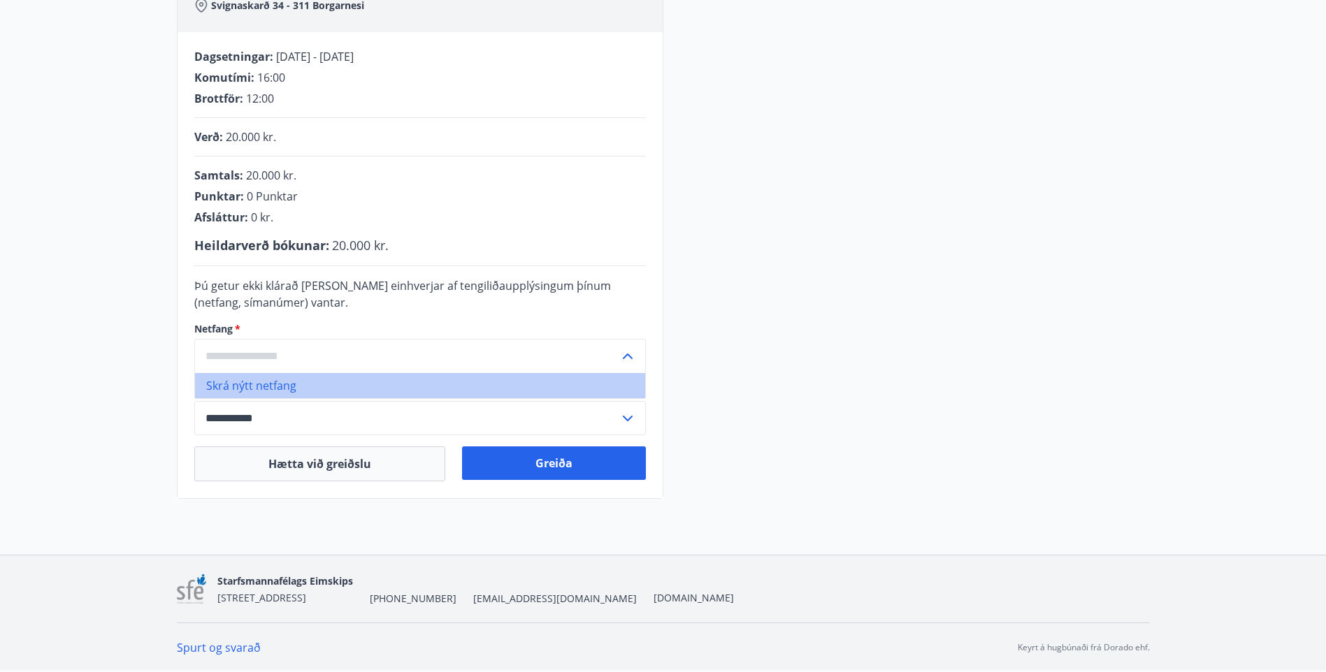
click at [468, 377] on li "Skrá nýtt netfang" at bounding box center [420, 385] width 450 height 25
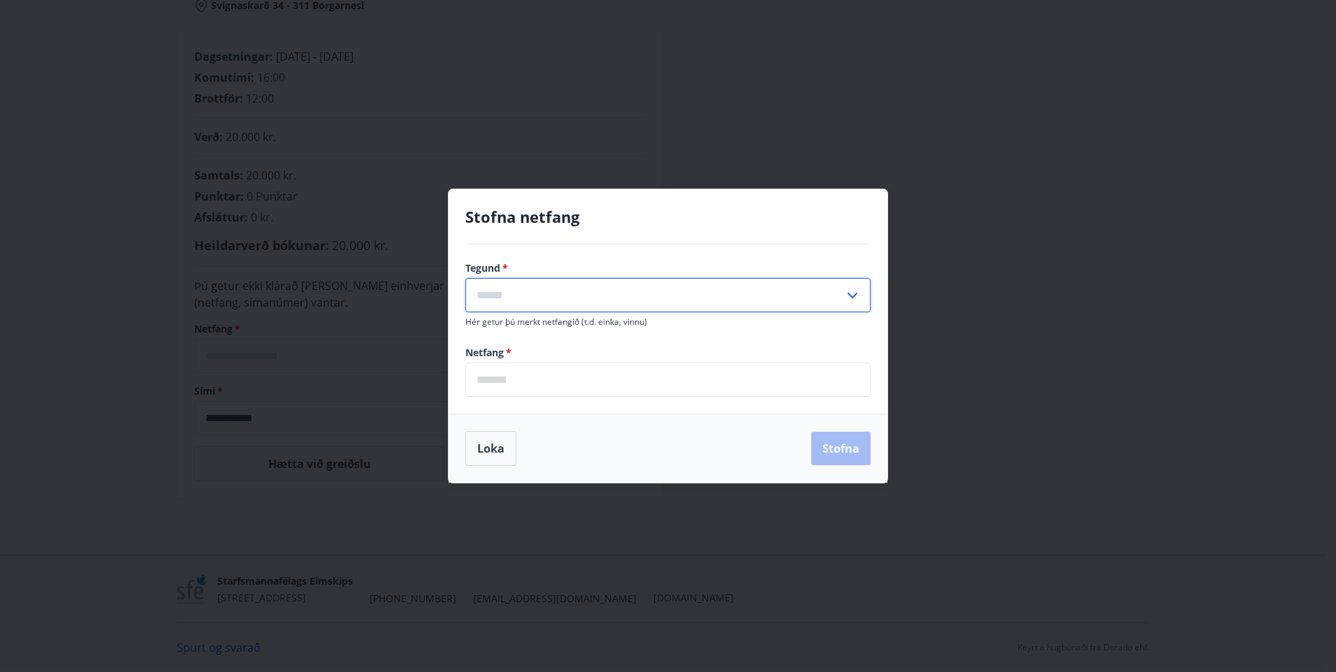
click at [574, 289] on input "text" at bounding box center [655, 295] width 379 height 34
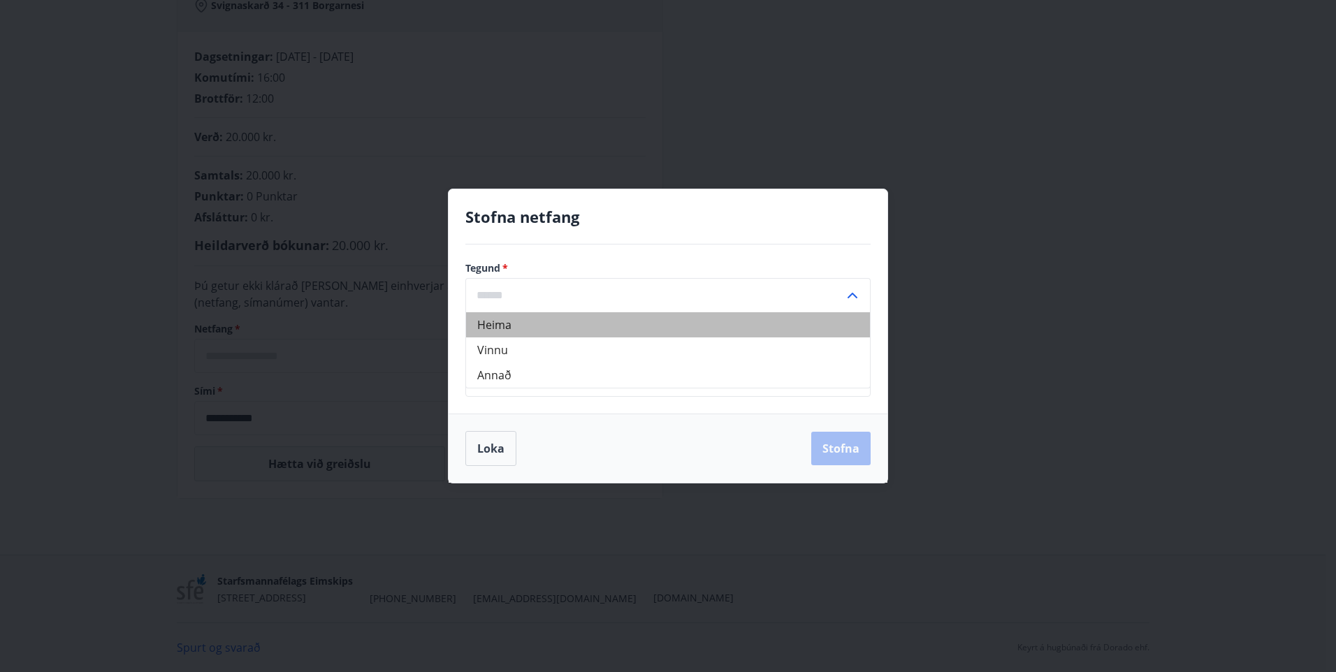
click at [570, 325] on li "Heima" at bounding box center [668, 324] width 404 height 25
type input "*****"
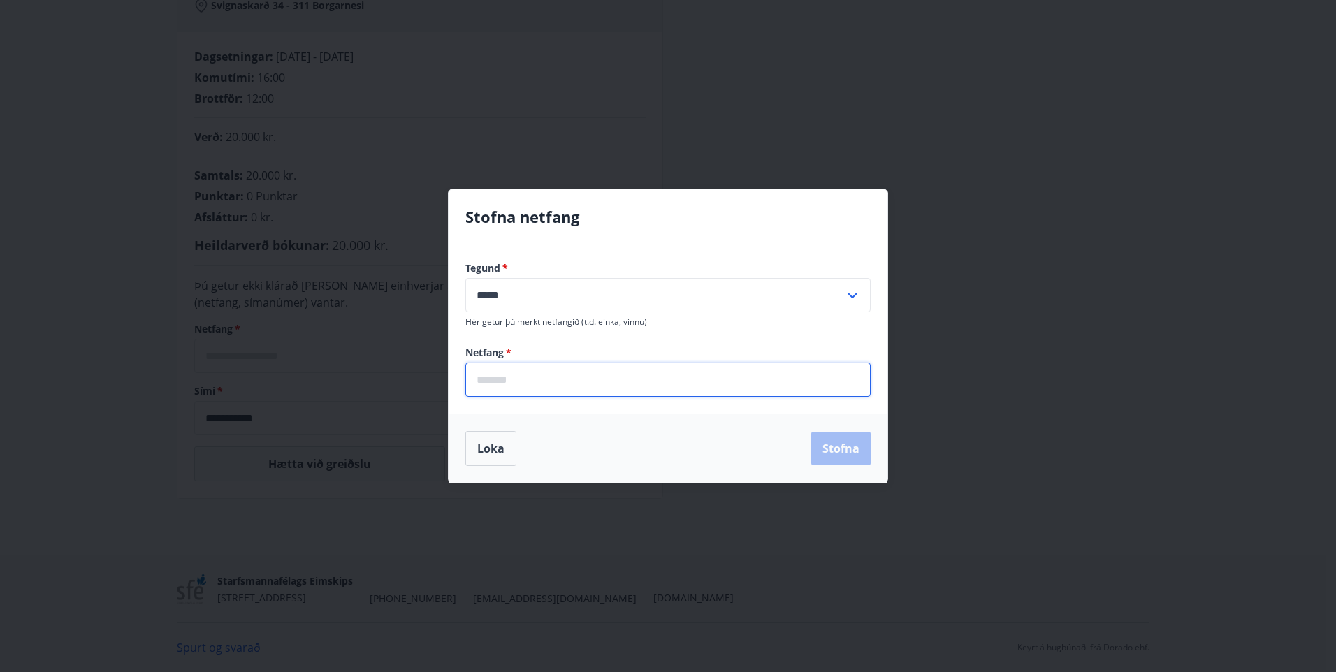
click at [578, 380] on input "email" at bounding box center [668, 380] width 405 height 34
type input "**********"
click at [858, 449] on button "Stofna" at bounding box center [841, 449] width 59 height 34
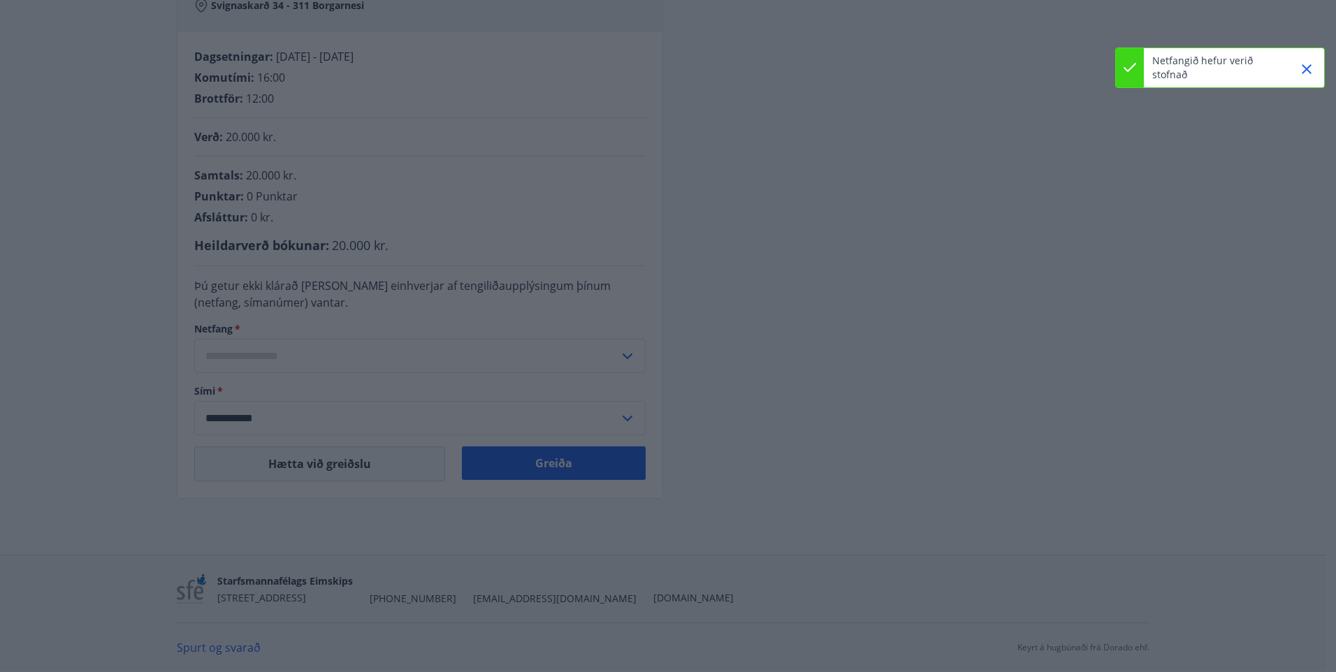
type input "**********"
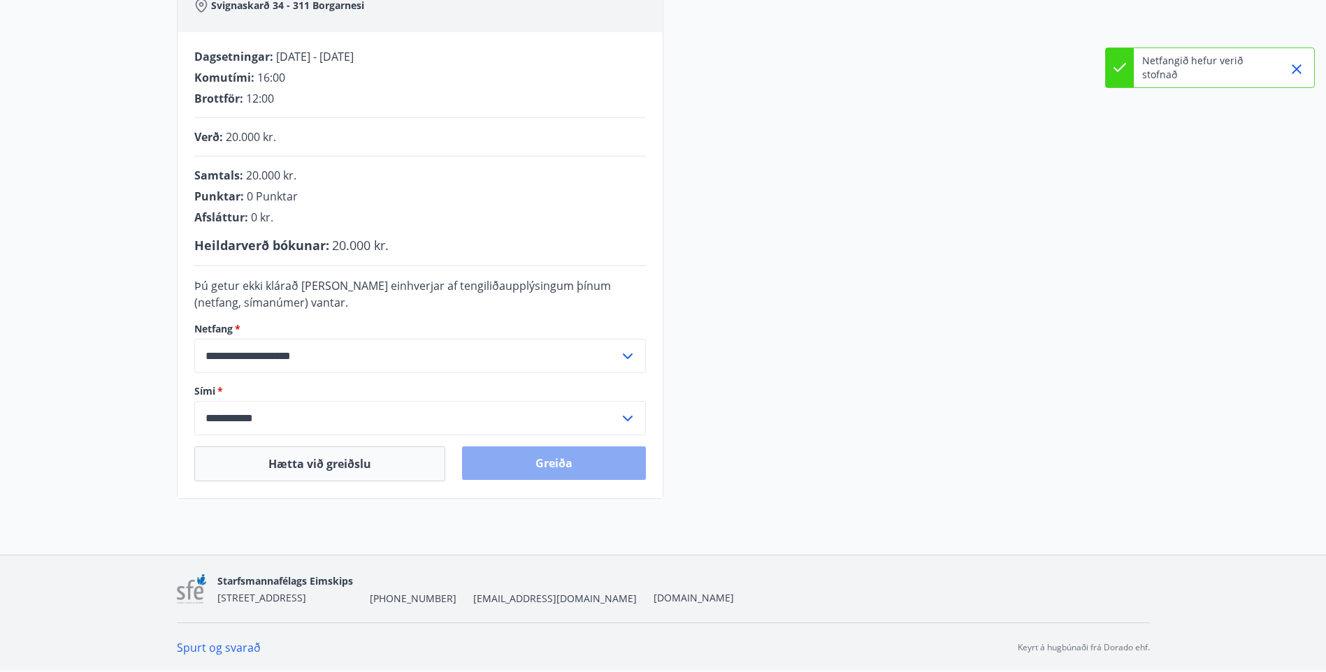
click at [568, 467] on button "Greiða" at bounding box center [554, 464] width 184 height 34
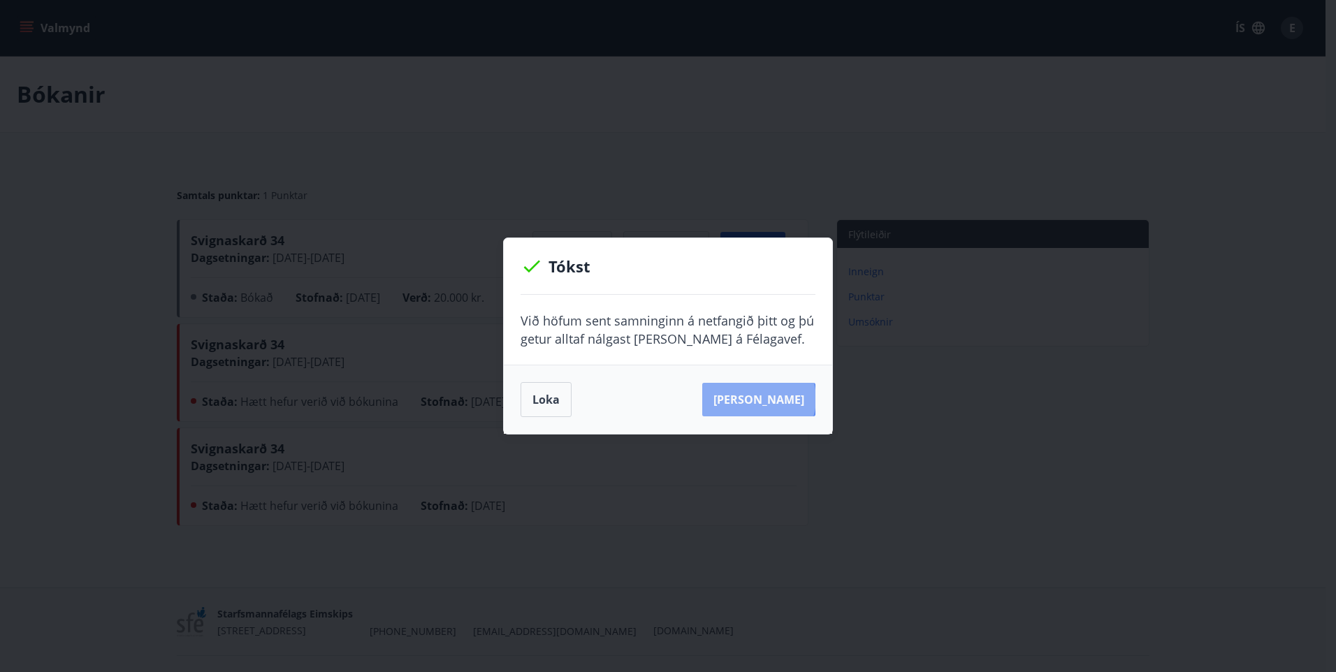
click at [781, 399] on button "Sjá samning" at bounding box center [758, 400] width 113 height 34
click at [1015, 237] on div "Tókst Við höfum sent samninginn á netfangið þitt og þú getur alltaf nálgast han…" at bounding box center [668, 336] width 1336 height 672
